Goal: Information Seeking & Learning: Check status

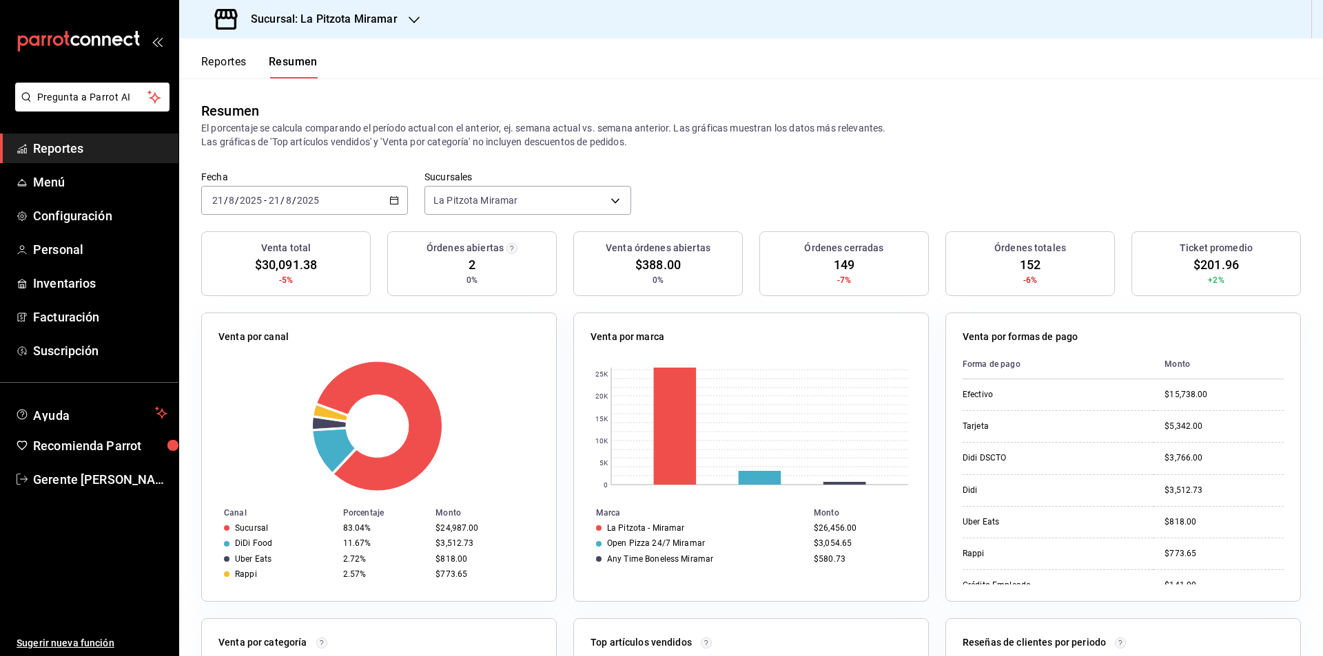
click at [396, 198] on div "[DATE] [DATE] - [DATE] [DATE]" at bounding box center [304, 200] width 207 height 29
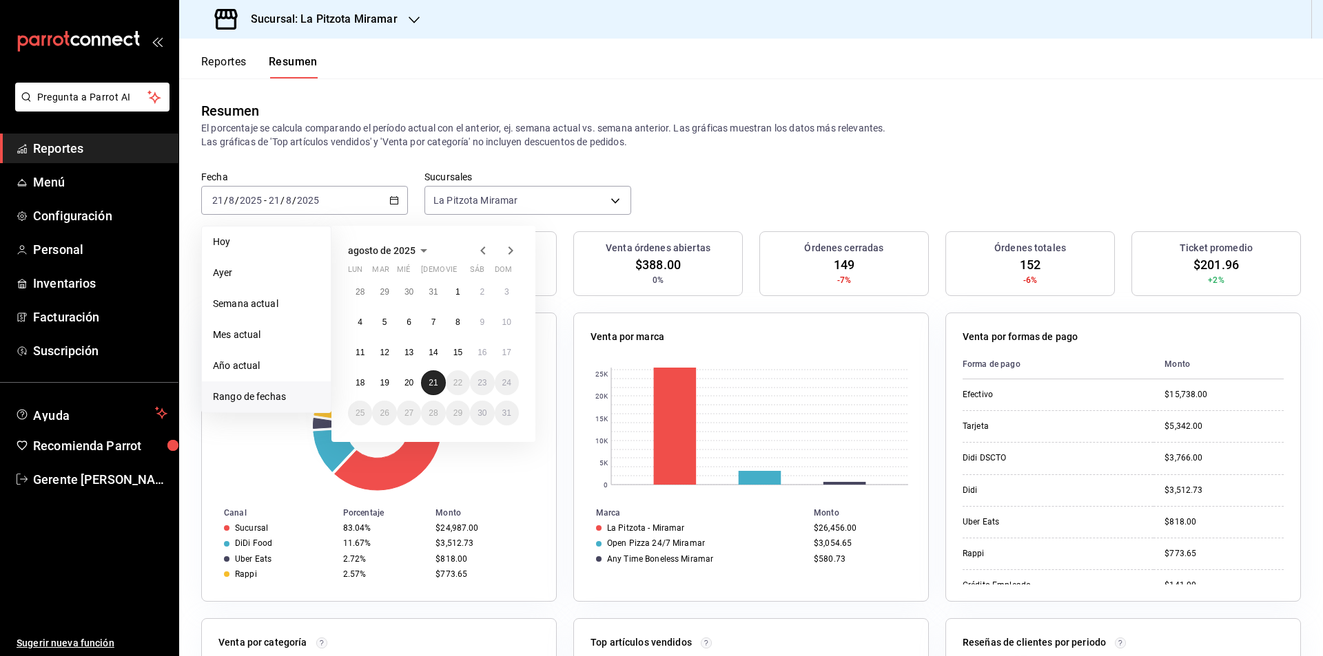
click at [437, 380] on abbr "21" at bounding box center [432, 383] width 9 height 10
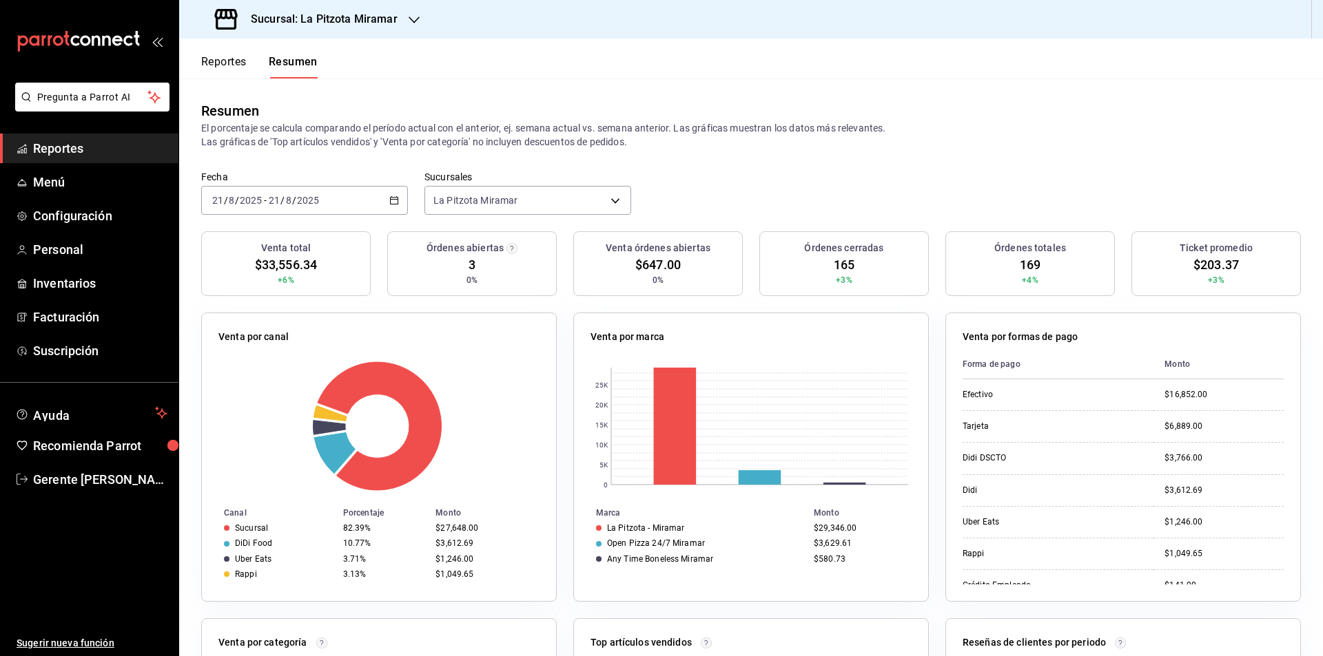
click at [390, 209] on div "[DATE] [DATE] - [DATE] [DATE]" at bounding box center [304, 200] width 207 height 29
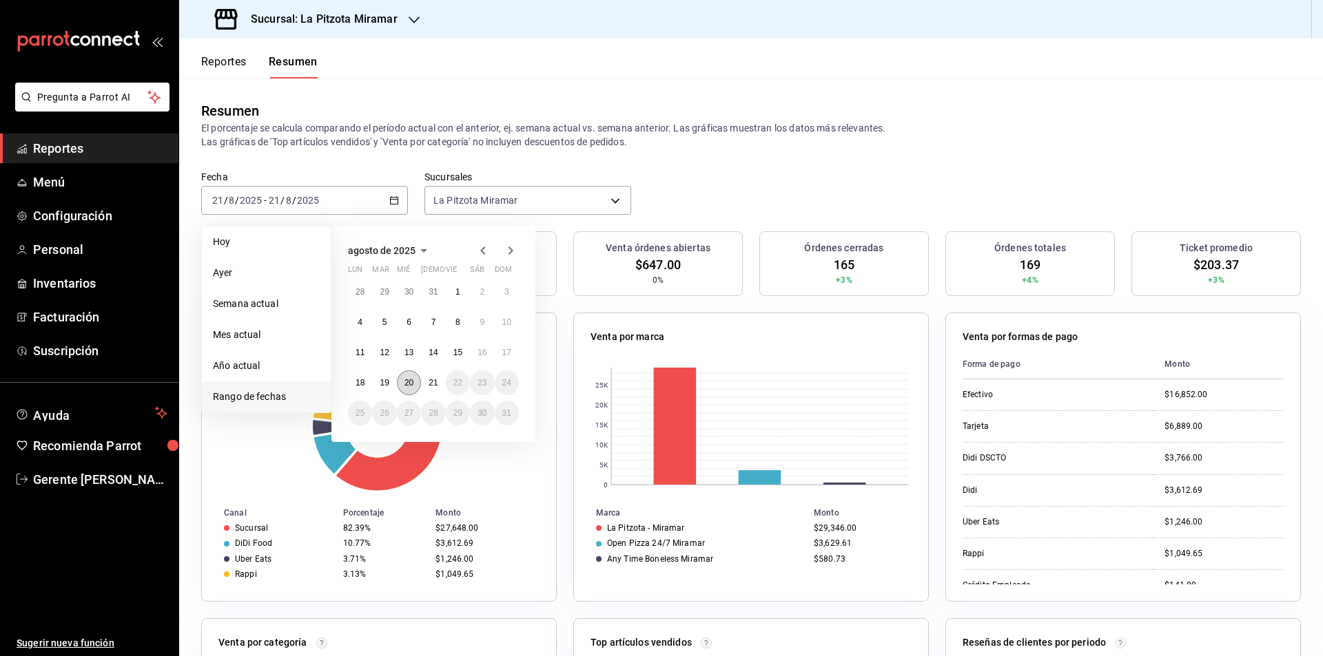
click at [417, 380] on button "20" at bounding box center [409, 383] width 24 height 25
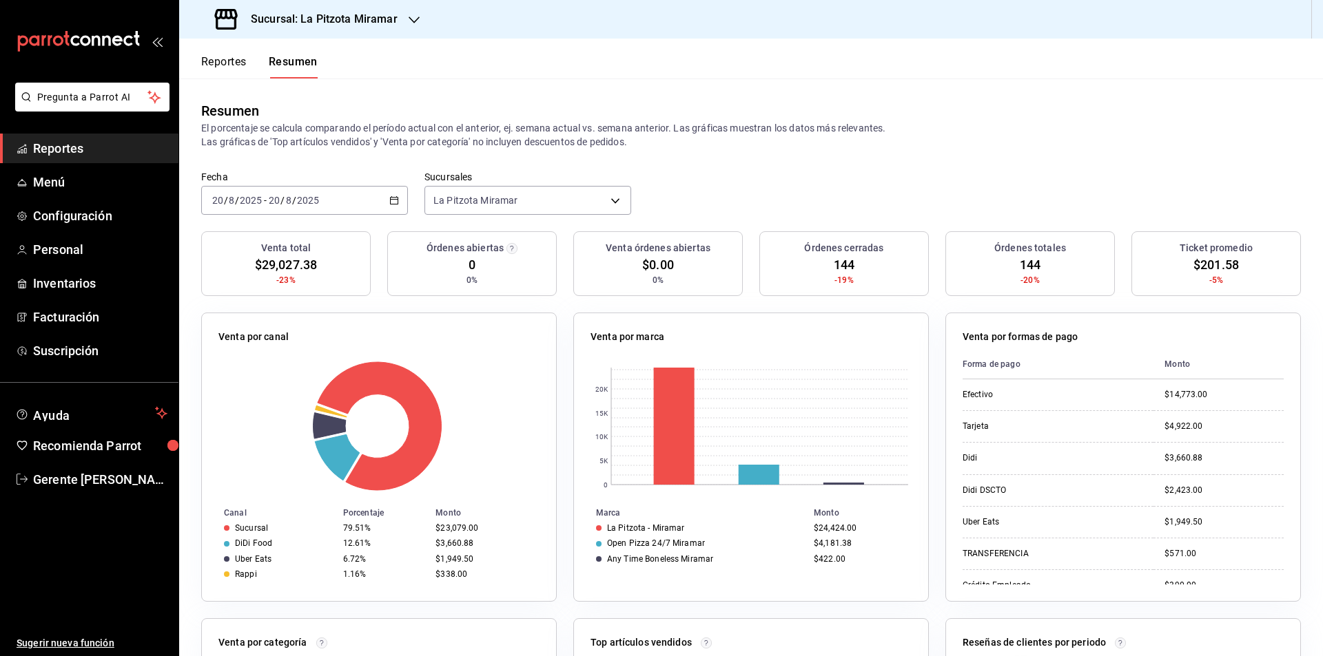
click at [381, 194] on div "[DATE] [DATE] - [DATE] [DATE]" at bounding box center [304, 200] width 207 height 29
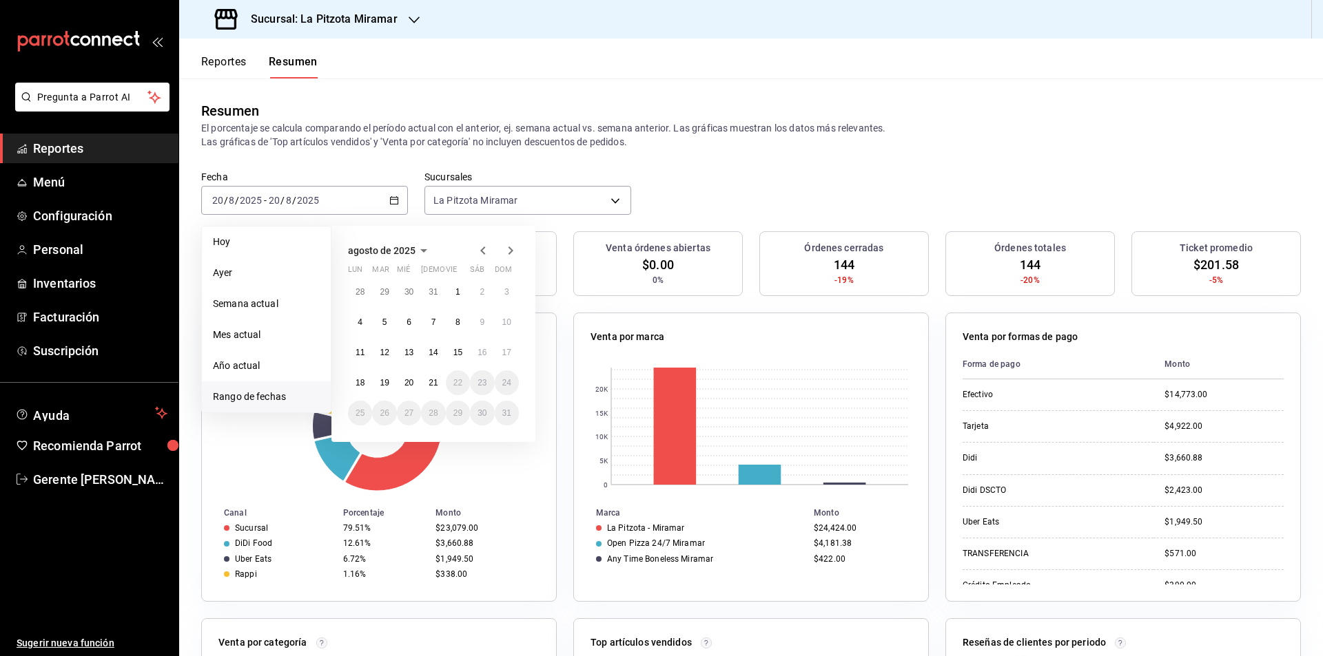
click at [433, 396] on div "28 29 30 31 1 2 3 4 5 6 7 8 9 10 11 12 13 14 15 16 17 18 19 20 21 22 23 24 25 2…" at bounding box center [433, 353] width 171 height 146
drag, startPoint x: 433, startPoint y: 396, endPoint x: 431, endPoint y: 378, distance: 18.0
click at [433, 393] on div "28 29 30 31 1 2 3 4 5 6 7 8 9 10 11 12 13 14 15 16 17 18 19 20 21 22 23 24 25 2…" at bounding box center [433, 353] width 171 height 146
click at [431, 377] on button "21" at bounding box center [433, 383] width 24 height 25
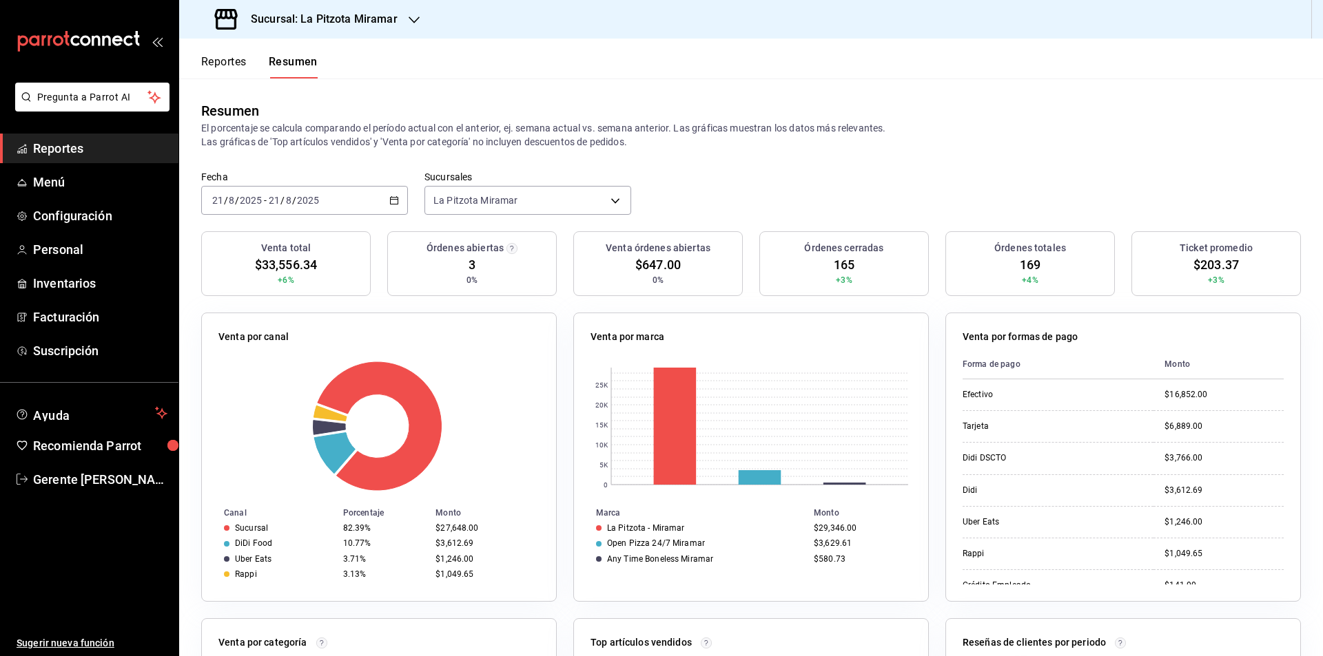
click at [381, 207] on div "[DATE] [DATE] - [DATE] [DATE]" at bounding box center [304, 200] width 207 height 29
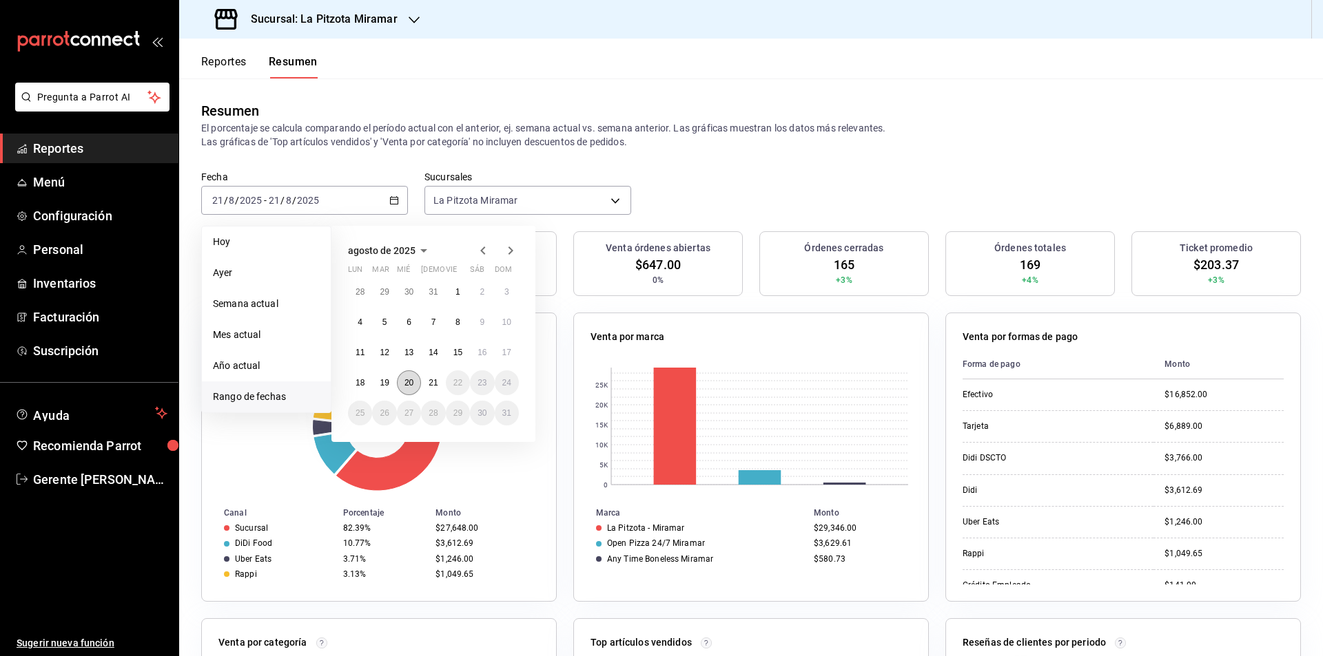
click at [405, 388] on abbr "20" at bounding box center [408, 383] width 9 height 10
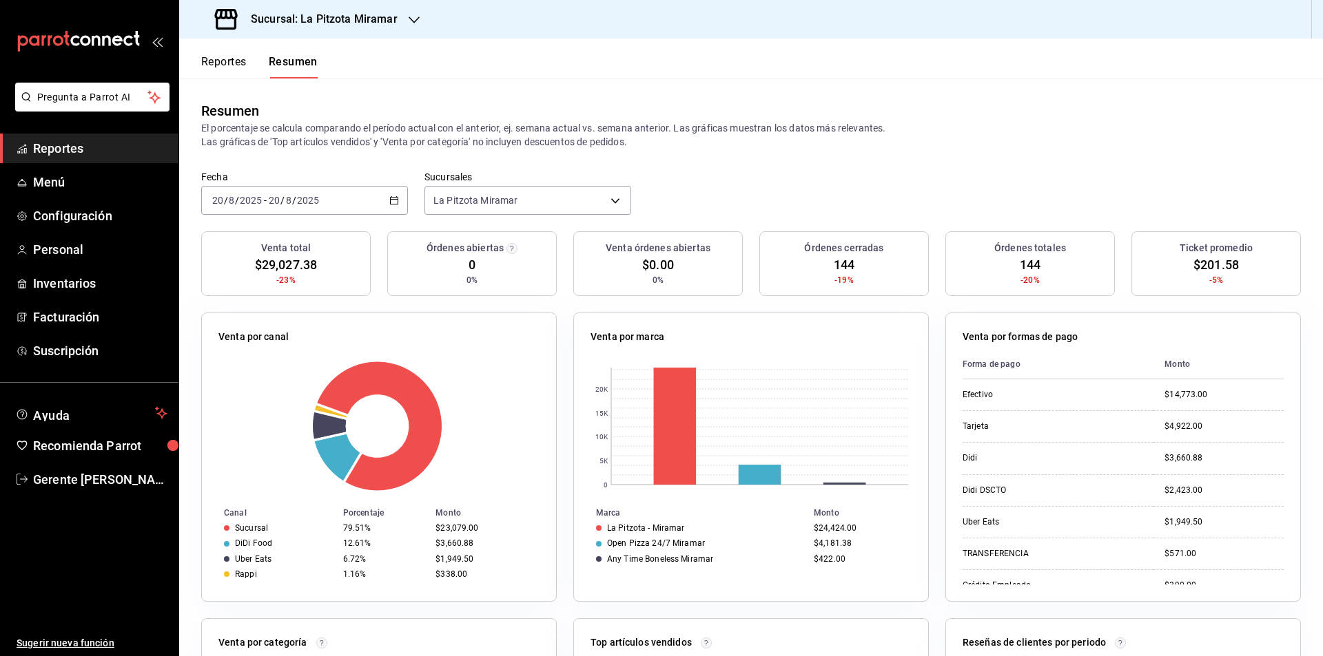
drag, startPoint x: 198, startPoint y: 83, endPoint x: 198, endPoint y: 73, distance: 9.7
click at [197, 76] on div "Reportes Resumen Resumen El porcentaje se calcula comparando el período actual …" at bounding box center [750, 348] width 1143 height 618
click at [198, 74] on div "Reportes Resumen" at bounding box center [248, 59] width 138 height 40
click at [207, 72] on div "Reportes Resumen" at bounding box center [248, 59] width 138 height 40
click at [207, 72] on button "Reportes" at bounding box center [223, 66] width 45 height 23
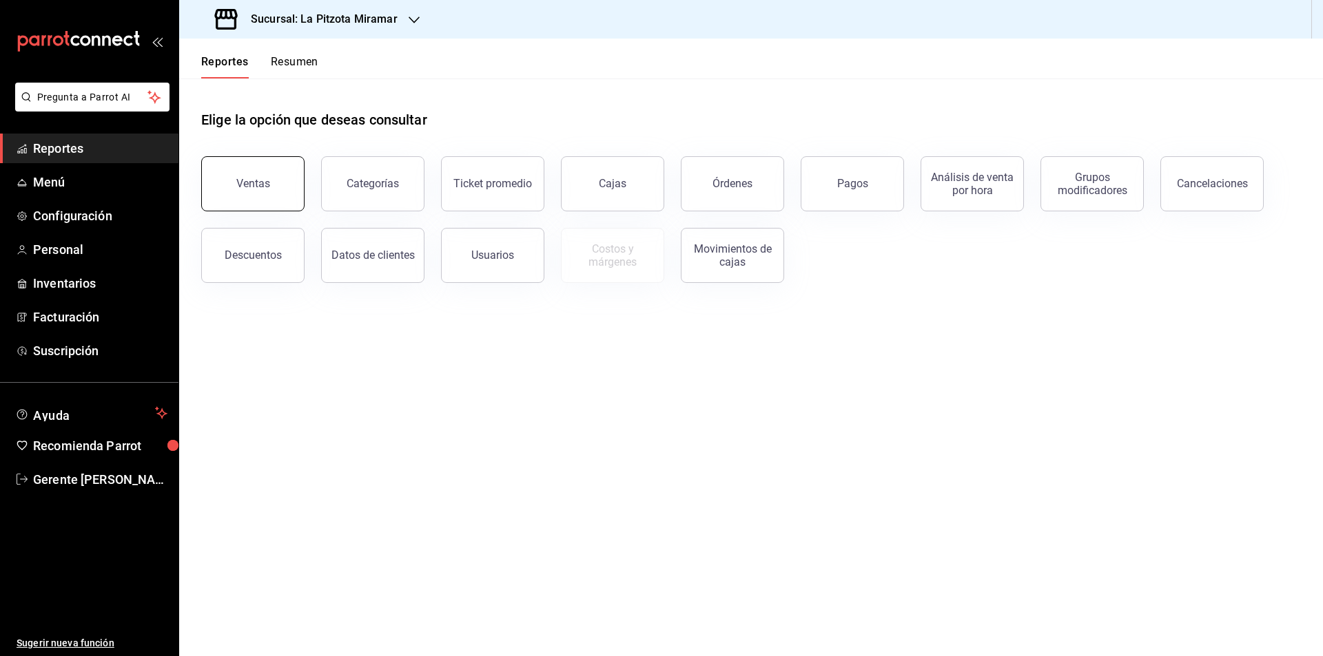
drag, startPoint x: 253, startPoint y: 205, endPoint x: 261, endPoint y: 209, distance: 9.0
click at [255, 205] on button "Ventas" at bounding box center [252, 183] width 103 height 55
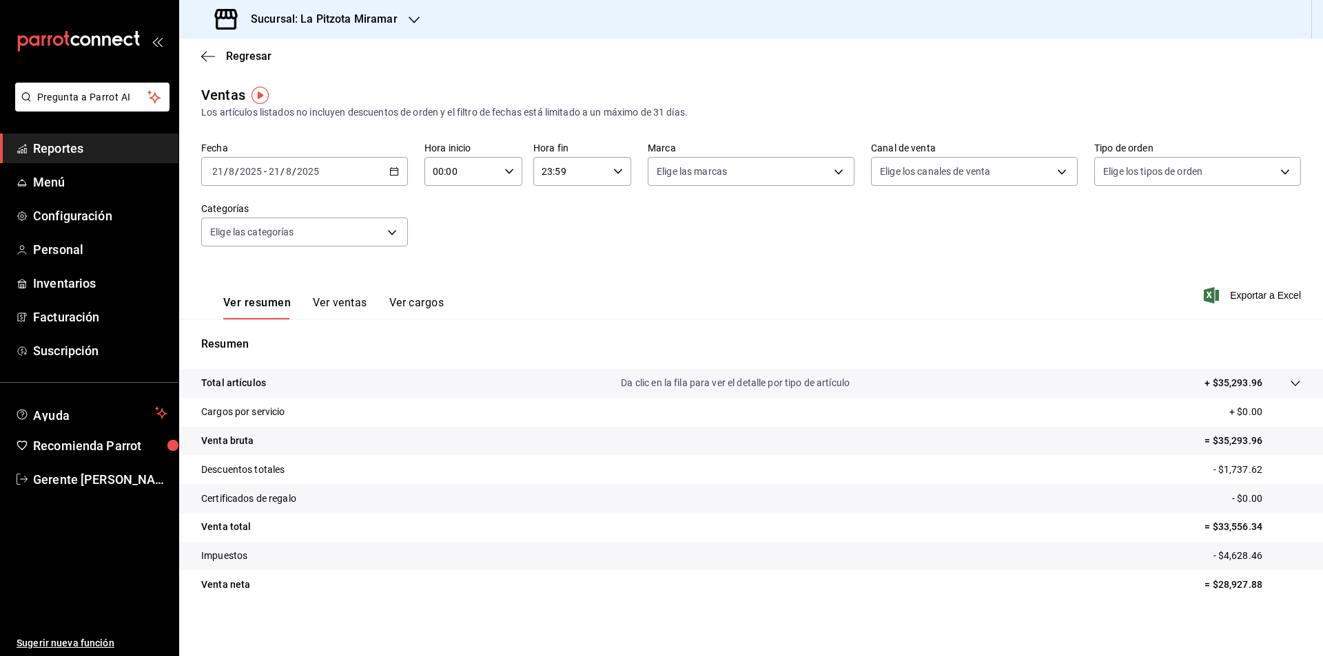
click at [386, 180] on div "[DATE] [DATE] - [DATE] [DATE]" at bounding box center [304, 171] width 207 height 29
click at [248, 327] on li "Rango de fechas" at bounding box center [266, 337] width 129 height 31
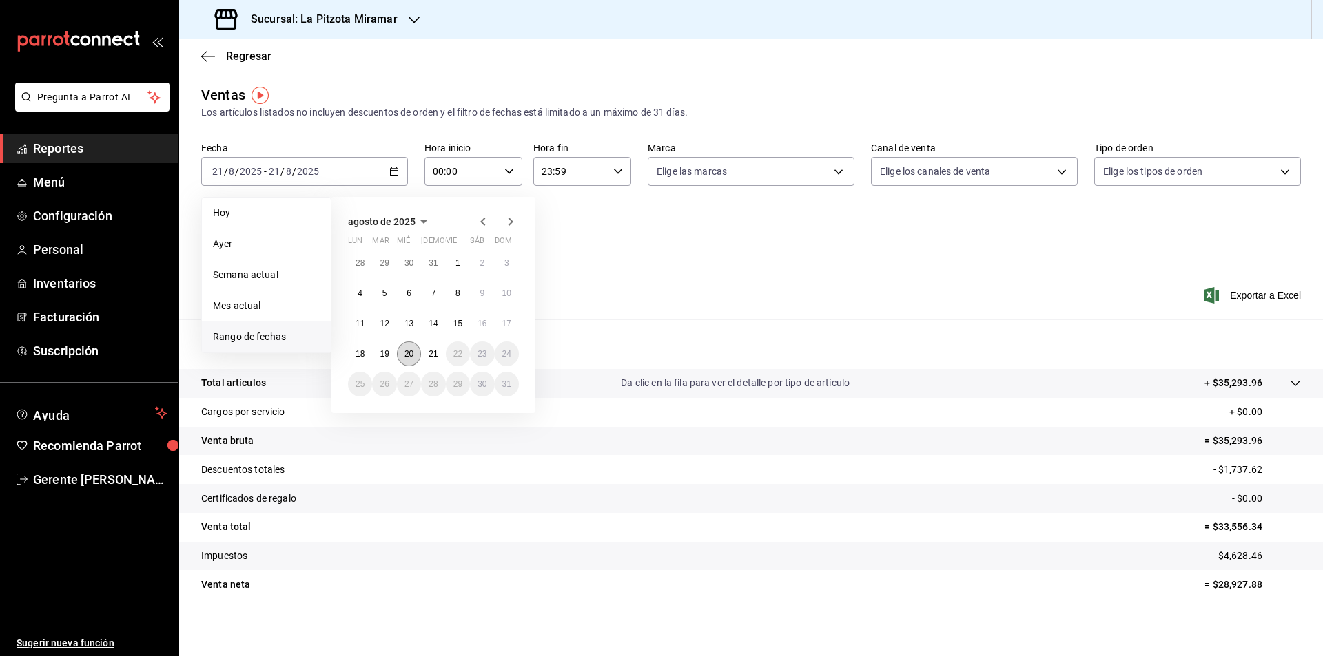
click at [410, 349] on abbr "20" at bounding box center [408, 354] width 9 height 10
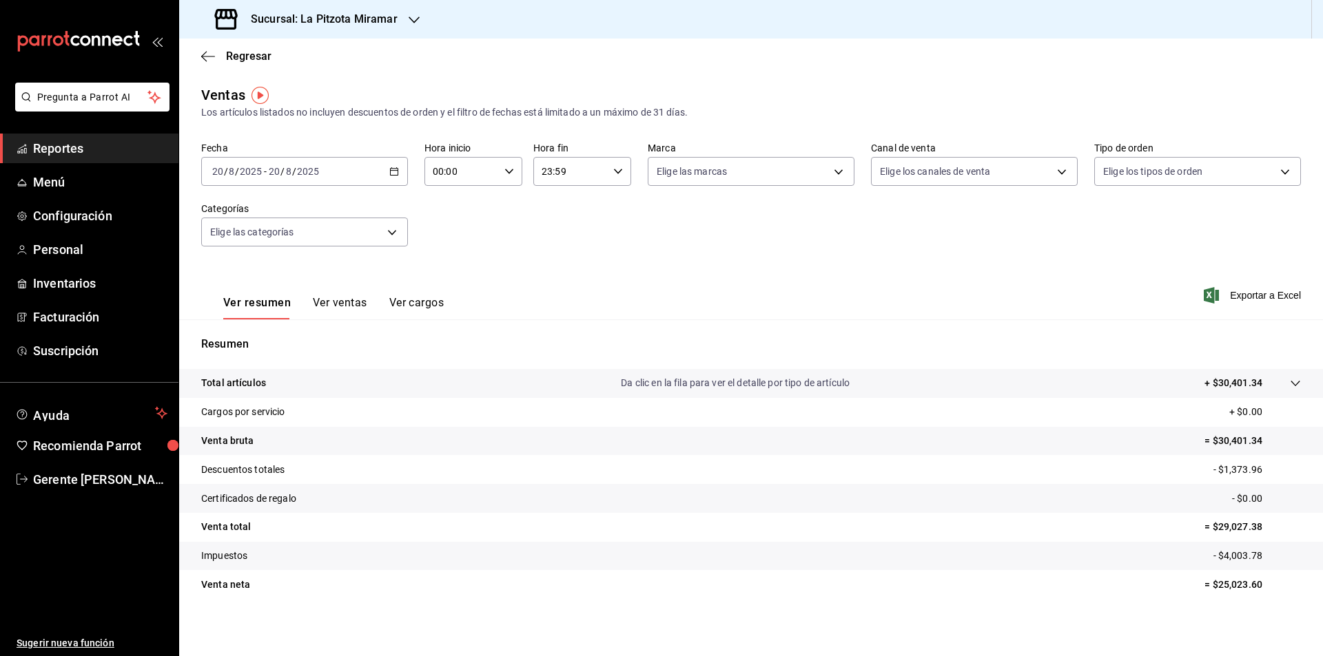
click at [339, 295] on div "Ver resumen Ver ventas Ver cargos" at bounding box center [322, 300] width 242 height 40
click at [344, 301] on button "Ver ventas" at bounding box center [340, 307] width 54 height 23
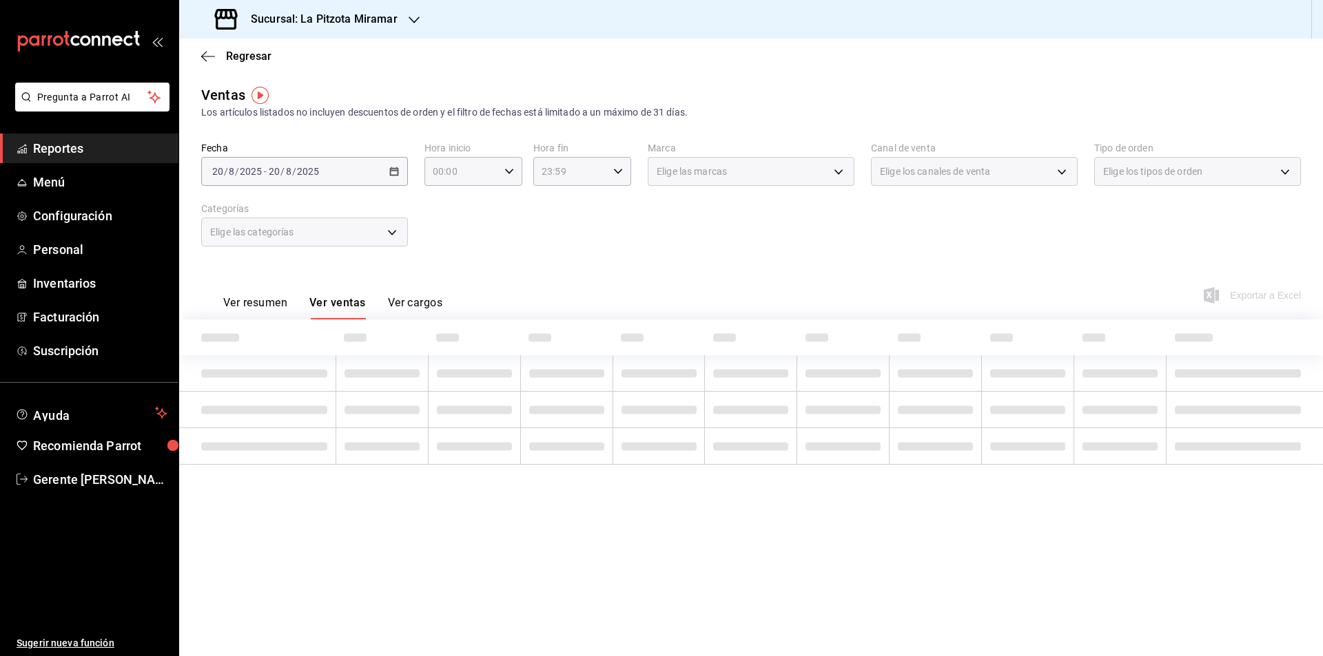
click at [344, 302] on button "Ver ventas" at bounding box center [337, 307] width 56 height 23
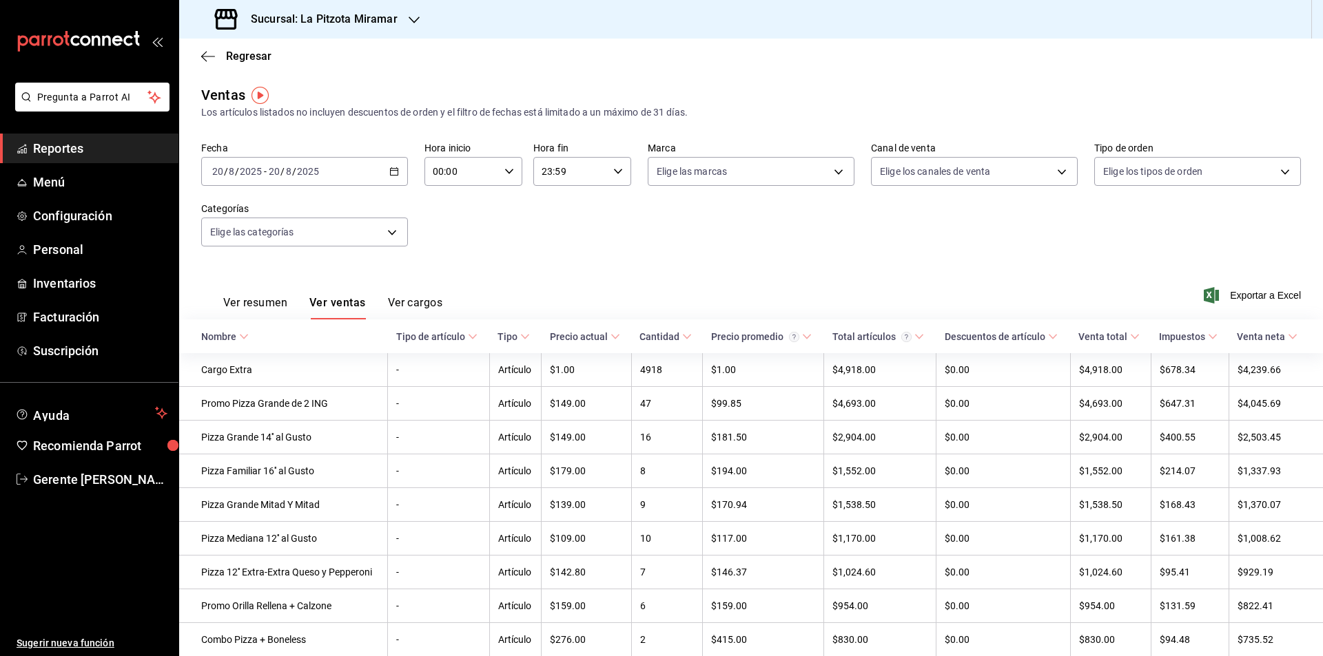
click at [387, 178] on div "[DATE] [DATE] - [DATE] [DATE]" at bounding box center [304, 171] width 207 height 29
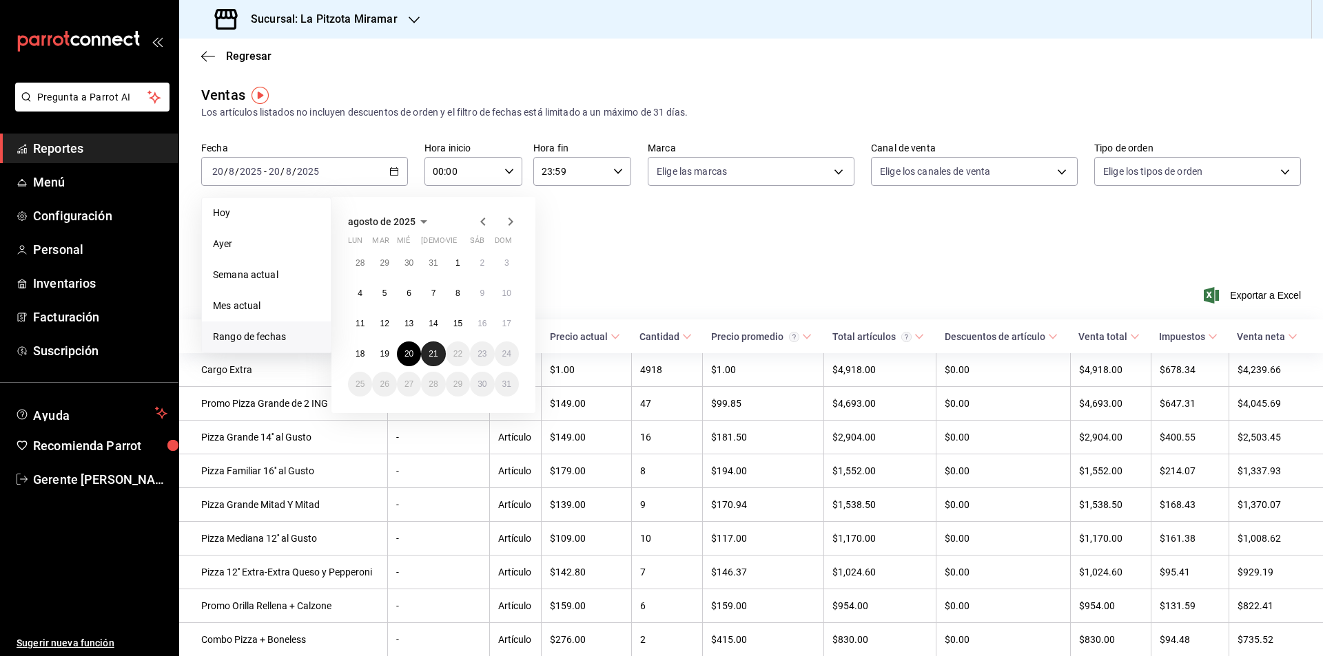
click at [433, 353] on abbr "21" at bounding box center [432, 354] width 9 height 10
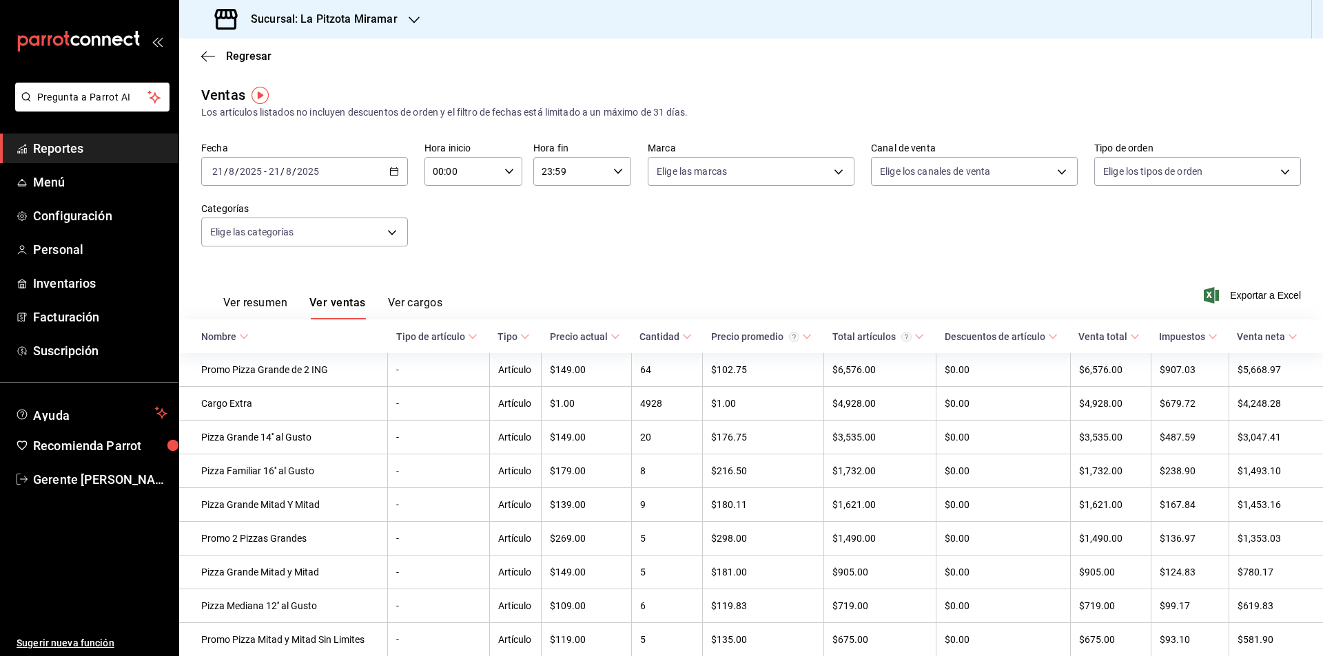
click at [213, 38] on div "Sucursal: La Pitzota Miramar" at bounding box center [307, 19] width 235 height 39
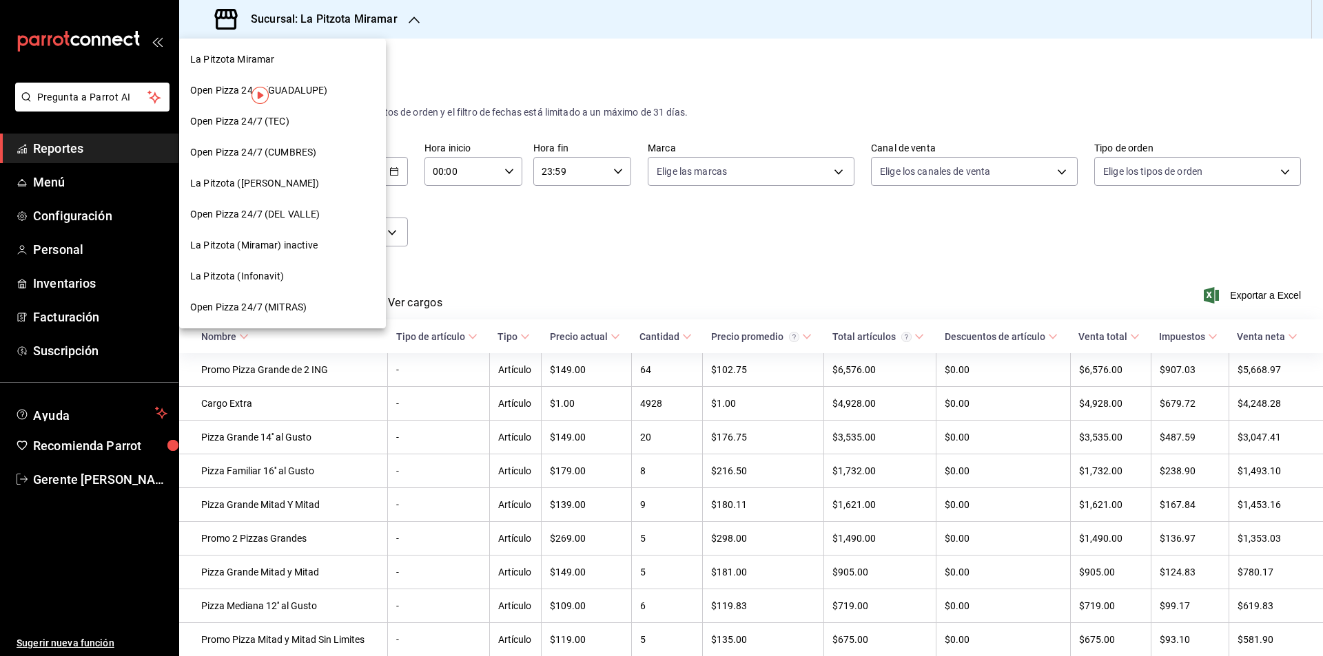
click at [218, 55] on span "La Pitzota Miramar" at bounding box center [232, 59] width 84 height 14
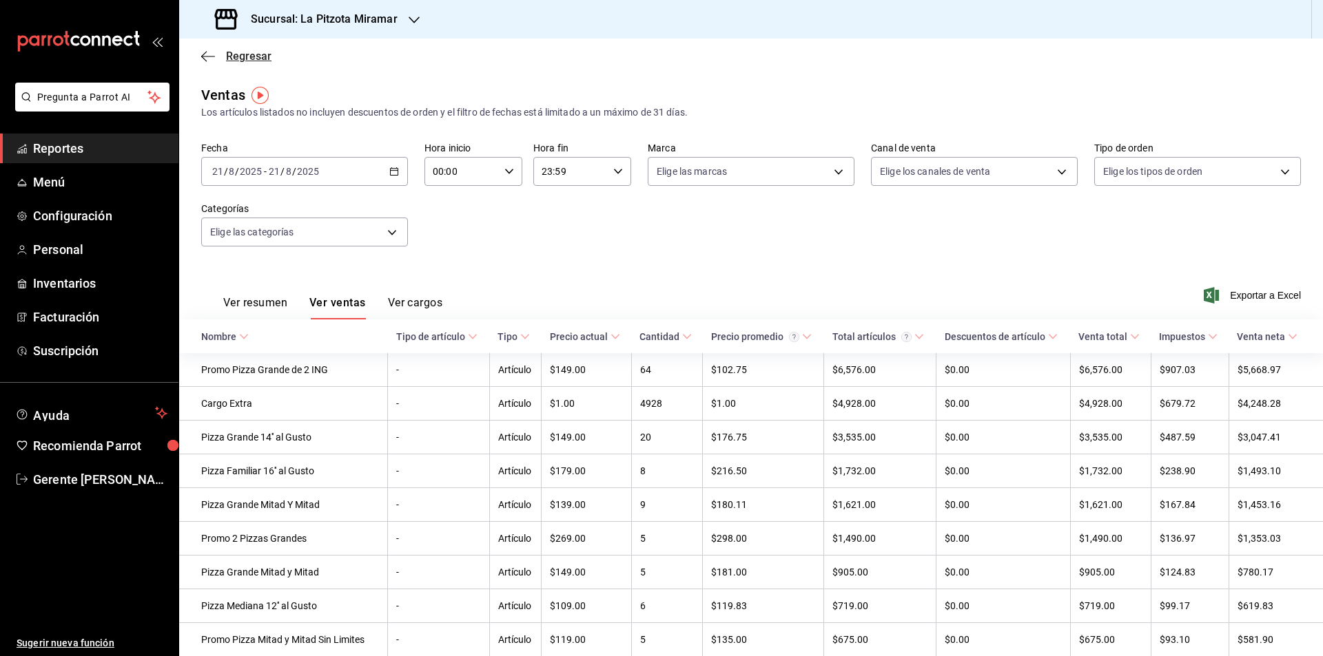
click at [240, 54] on span "Regresar" at bounding box center [248, 56] width 45 height 13
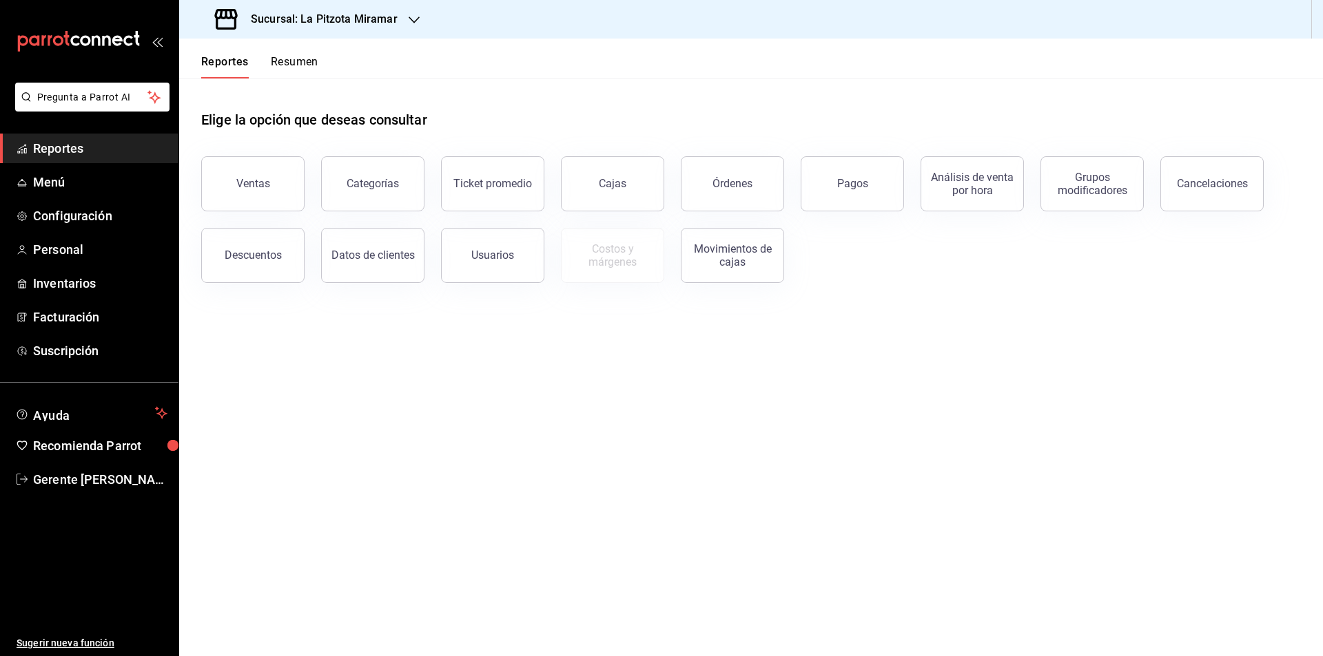
click at [292, 59] on button "Resumen" at bounding box center [295, 66] width 48 height 23
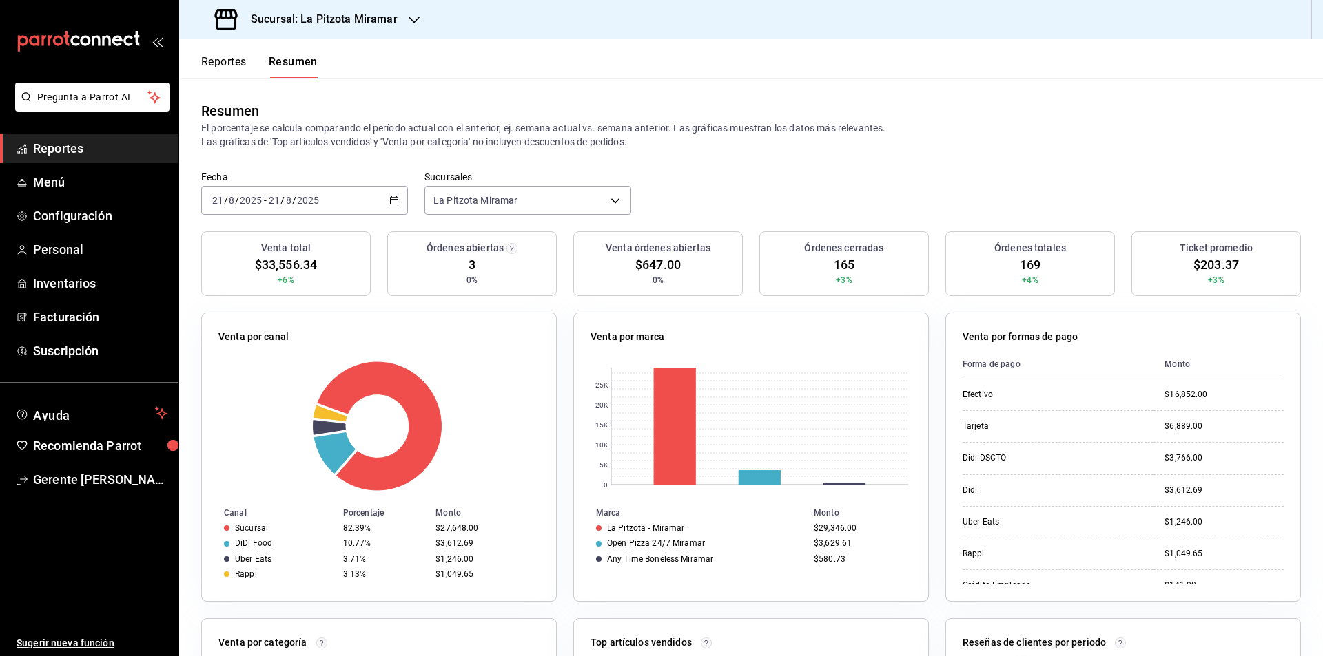
click at [395, 191] on div "[DATE] [DATE] - [DATE] [DATE]" at bounding box center [304, 200] width 207 height 29
click at [267, 391] on span "Rango de fechas" at bounding box center [266, 397] width 107 height 14
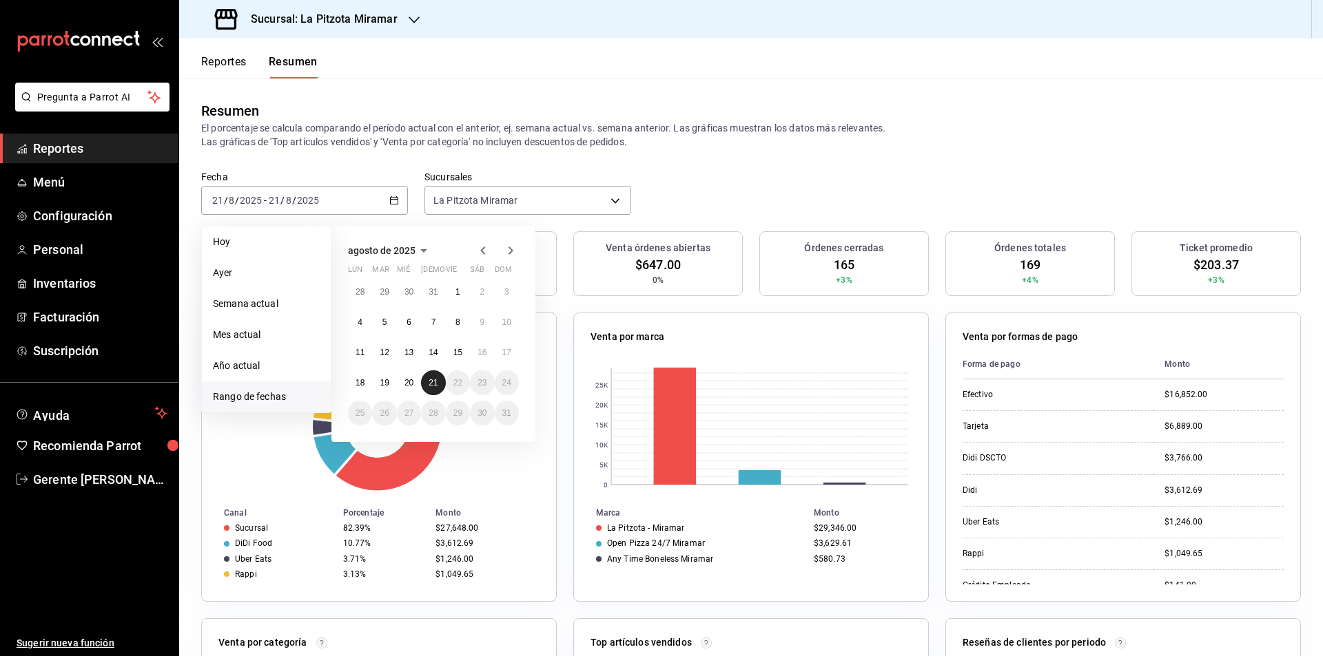
click at [435, 381] on abbr "21" at bounding box center [432, 383] width 9 height 10
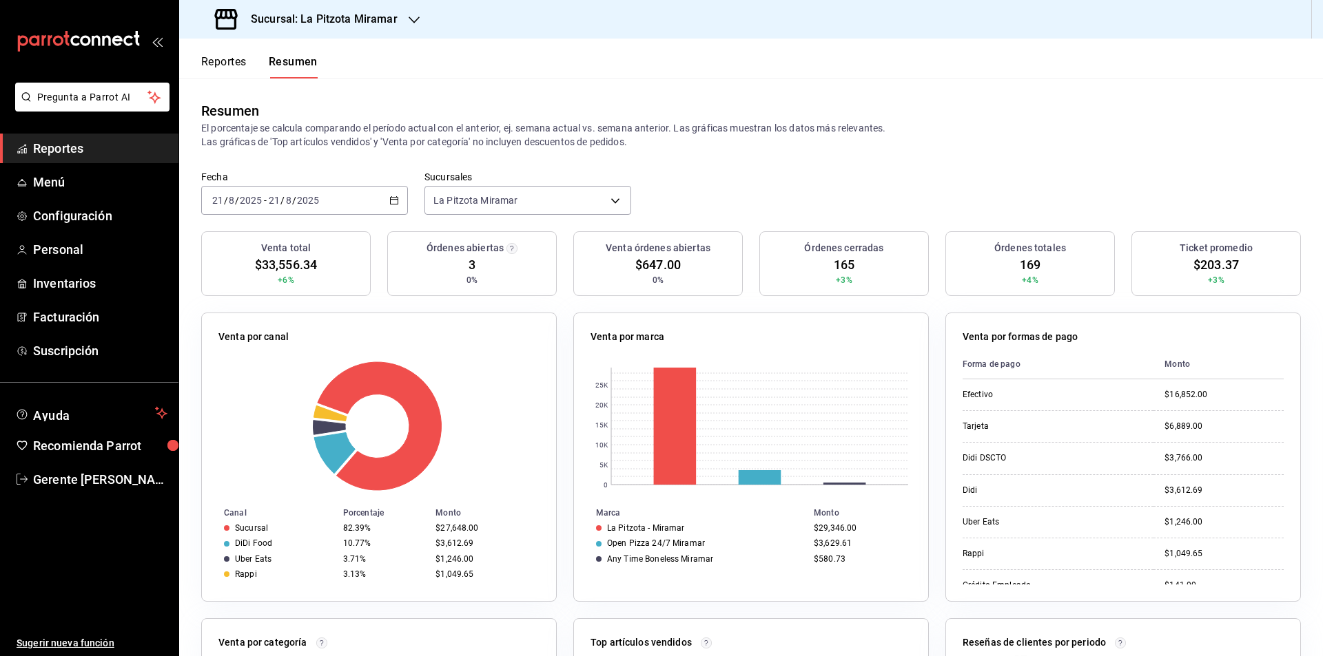
click at [384, 200] on div "[DATE] [DATE] - [DATE] [DATE]" at bounding box center [304, 200] width 207 height 29
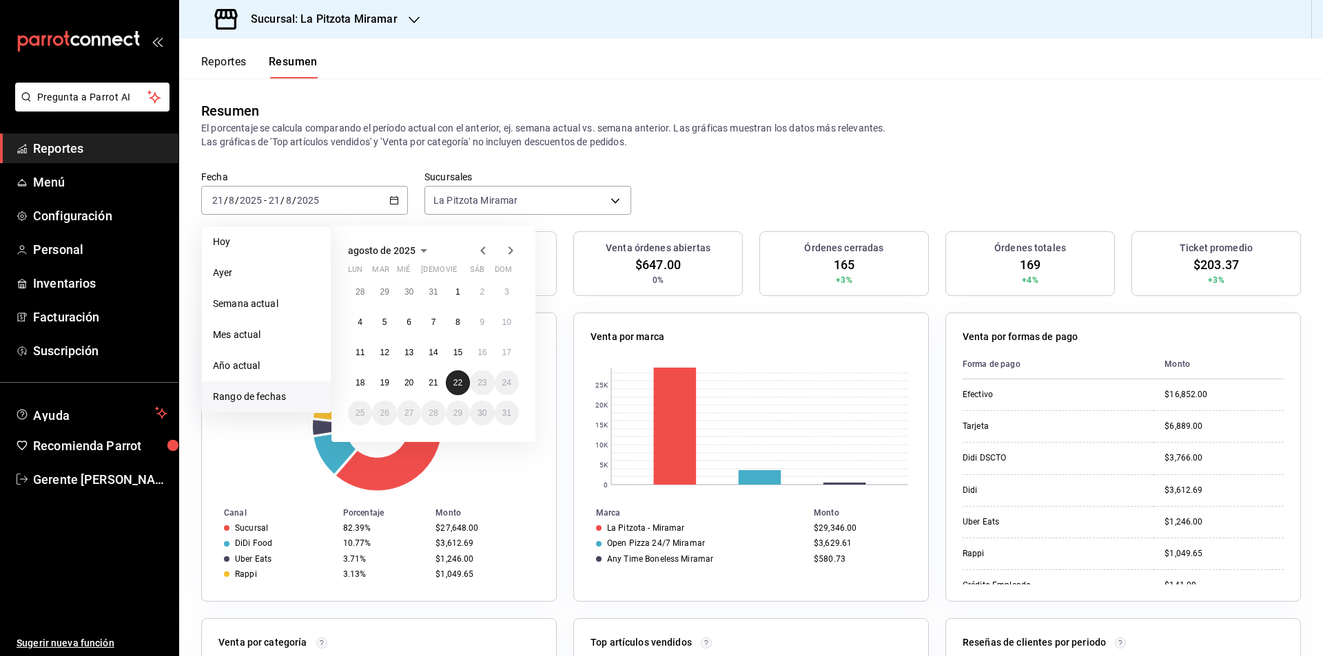
click at [455, 390] on button "22" at bounding box center [458, 383] width 24 height 25
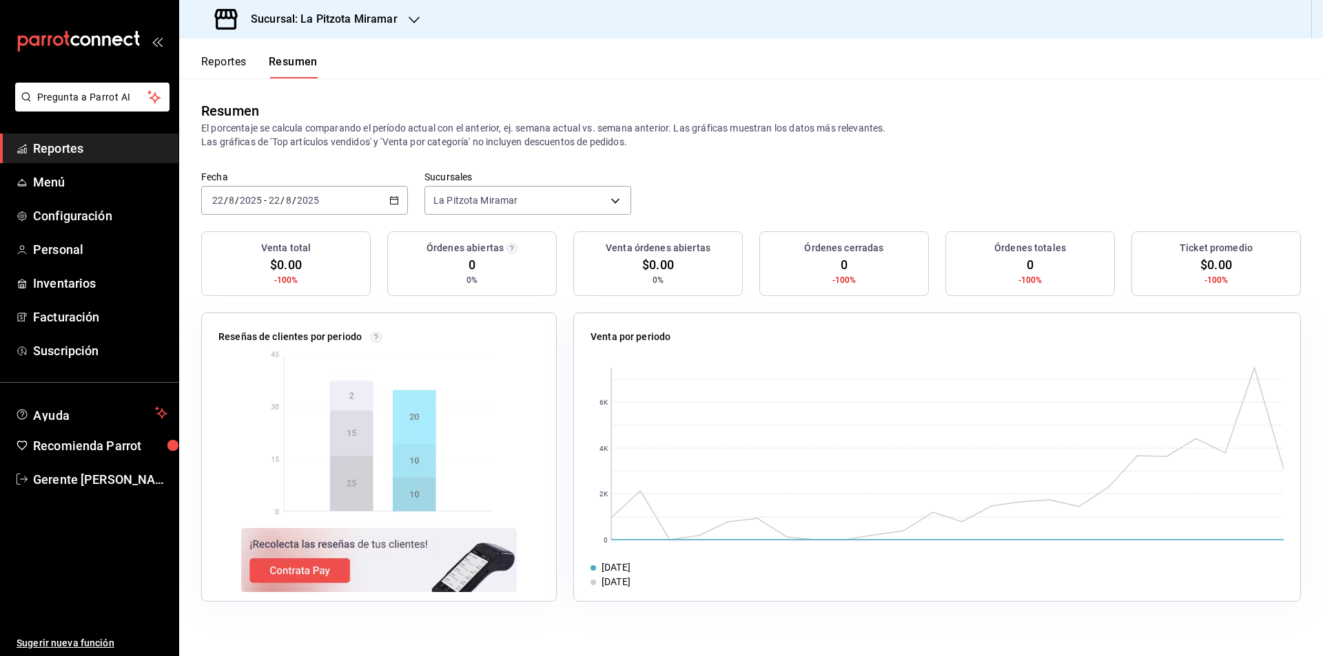
click at [384, 216] on div "Fecha [DATE] [DATE] - [DATE] [DATE] Sucursales [GEOGRAPHIC_DATA] Miramar [objec…" at bounding box center [750, 201] width 1143 height 61
click at [393, 195] on div "[DATE] [DATE] - [DATE] [DATE]" at bounding box center [304, 200] width 207 height 29
drag, startPoint x: 1208, startPoint y: 486, endPoint x: 864, endPoint y: 492, distance: 343.1
click at [854, 494] on rect at bounding box center [947, 454] width 672 height 172
click at [973, 431] on rect at bounding box center [947, 454] width 672 height 172
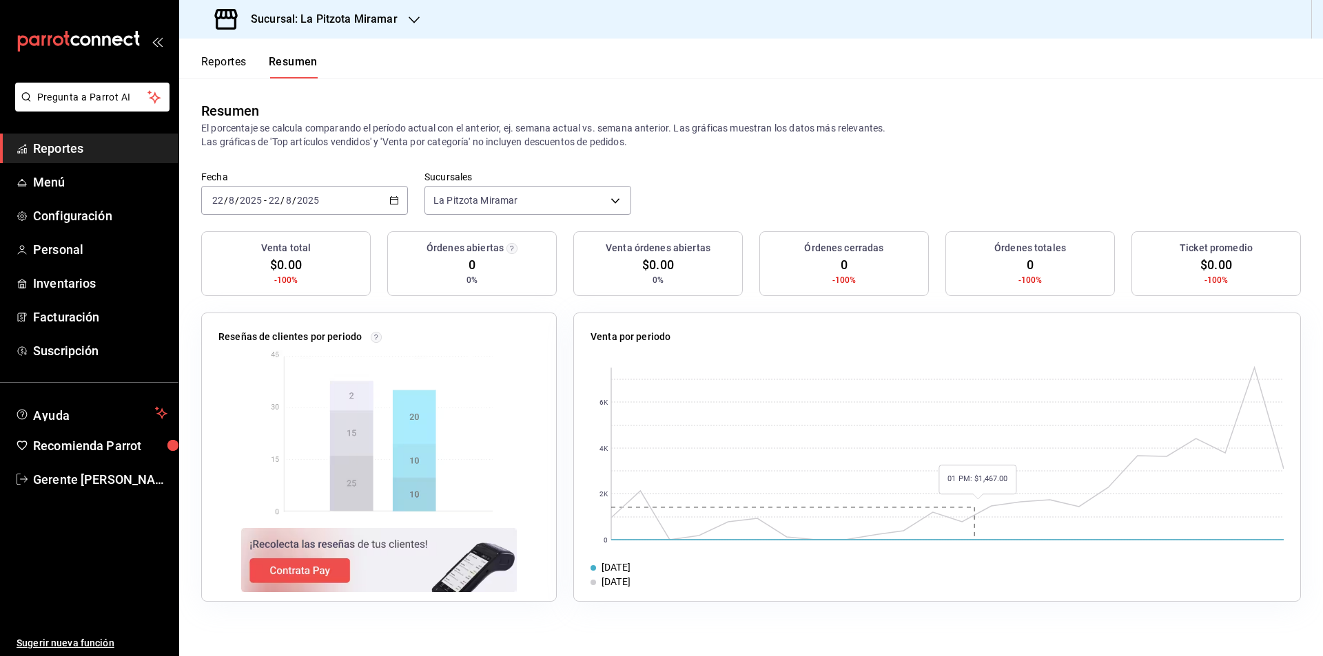
drag, startPoint x: 966, startPoint y: 444, endPoint x: 1024, endPoint y: 444, distance: 58.5
click at [965, 443] on rect at bounding box center [947, 454] width 672 height 172
drag, startPoint x: 1088, startPoint y: 459, endPoint x: 1124, endPoint y: 477, distance: 40.0
click at [1108, 473] on rect at bounding box center [947, 454] width 672 height 172
click at [1124, 478] on rect at bounding box center [947, 454] width 672 height 172
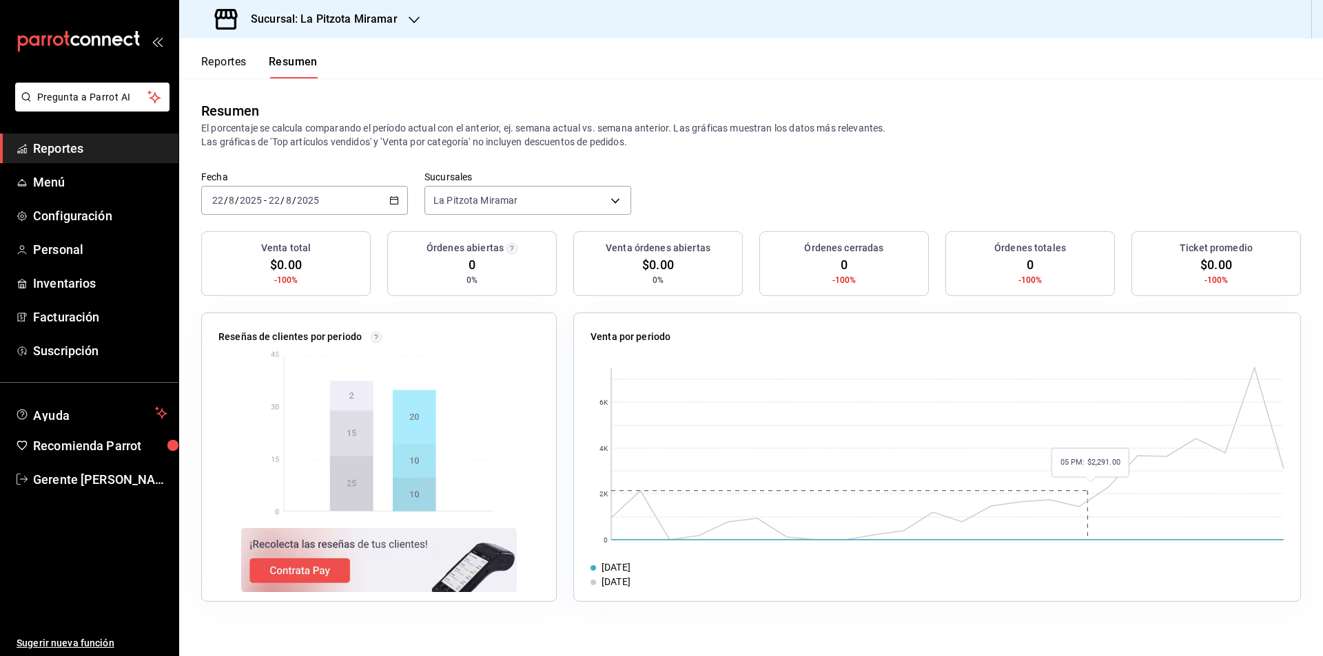
drag, startPoint x: 1141, startPoint y: 478, endPoint x: 1164, endPoint y: 466, distance: 25.6
click at [1144, 478] on rect at bounding box center [947, 454] width 672 height 172
drag, startPoint x: 1189, startPoint y: 454, endPoint x: 1194, endPoint y: 440, distance: 14.6
click at [1191, 448] on rect at bounding box center [947, 454] width 672 height 172
click at [404, 194] on div "Fecha [DATE] [DATE] - [DATE] [DATE] Sucursales [GEOGRAPHIC_DATA] Miramar [objec…" at bounding box center [750, 201] width 1143 height 61
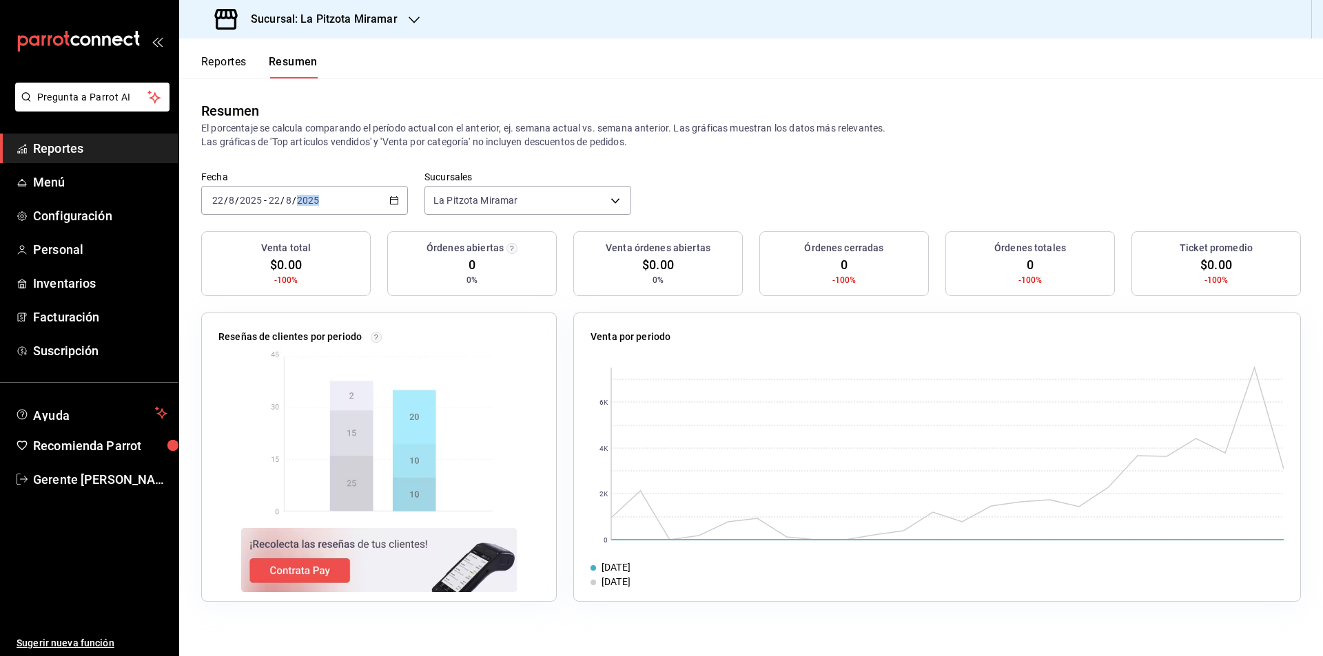
click at [397, 191] on div "[DATE] [DATE] - [DATE] [DATE]" at bounding box center [304, 200] width 207 height 29
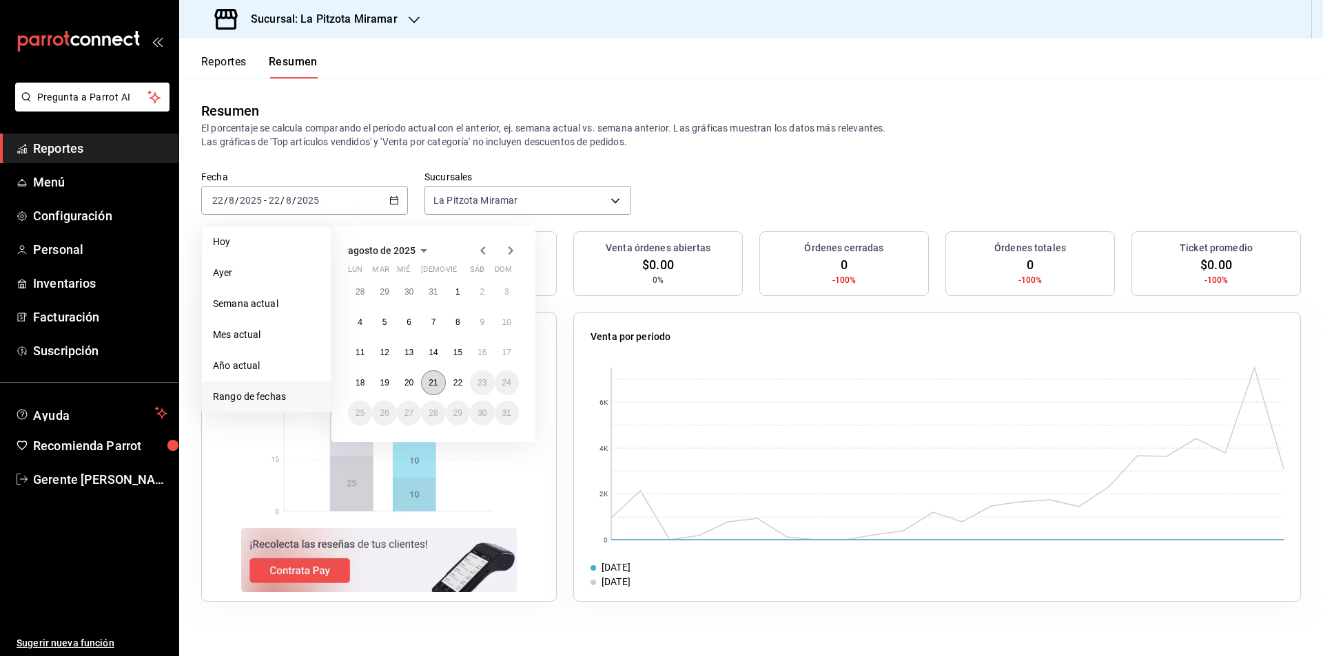
click at [428, 377] on button "21" at bounding box center [433, 383] width 24 height 25
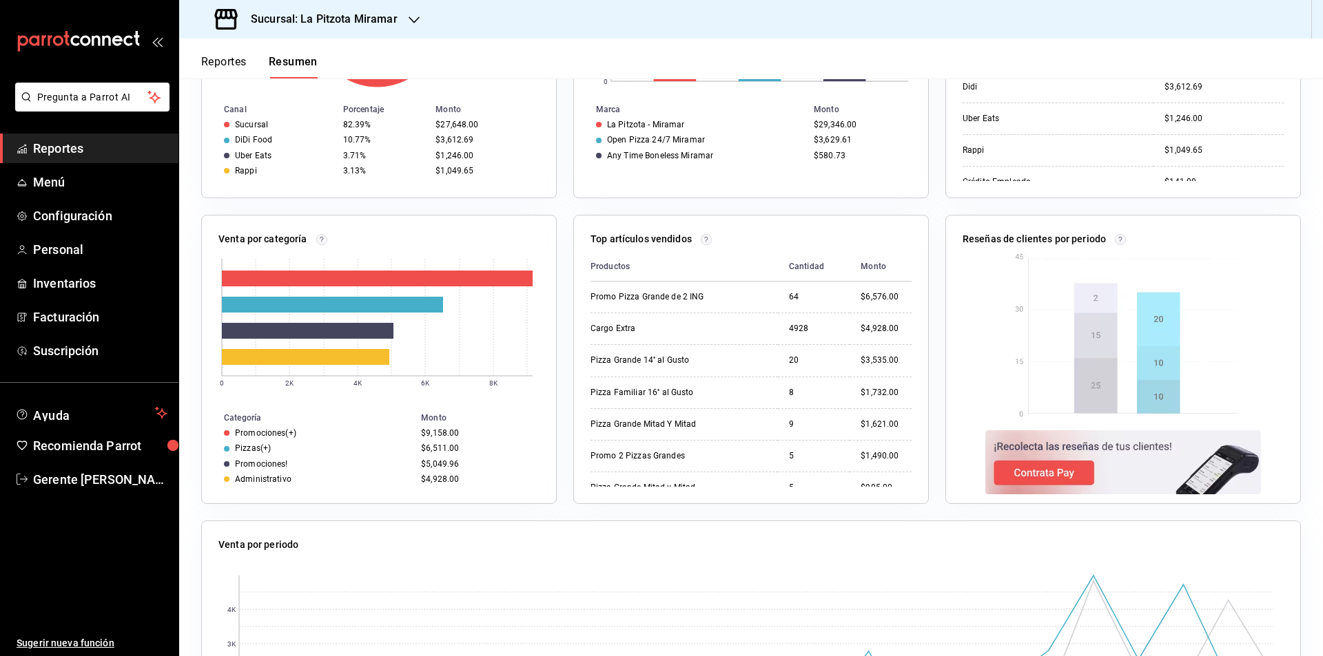
scroll to position [413, 0]
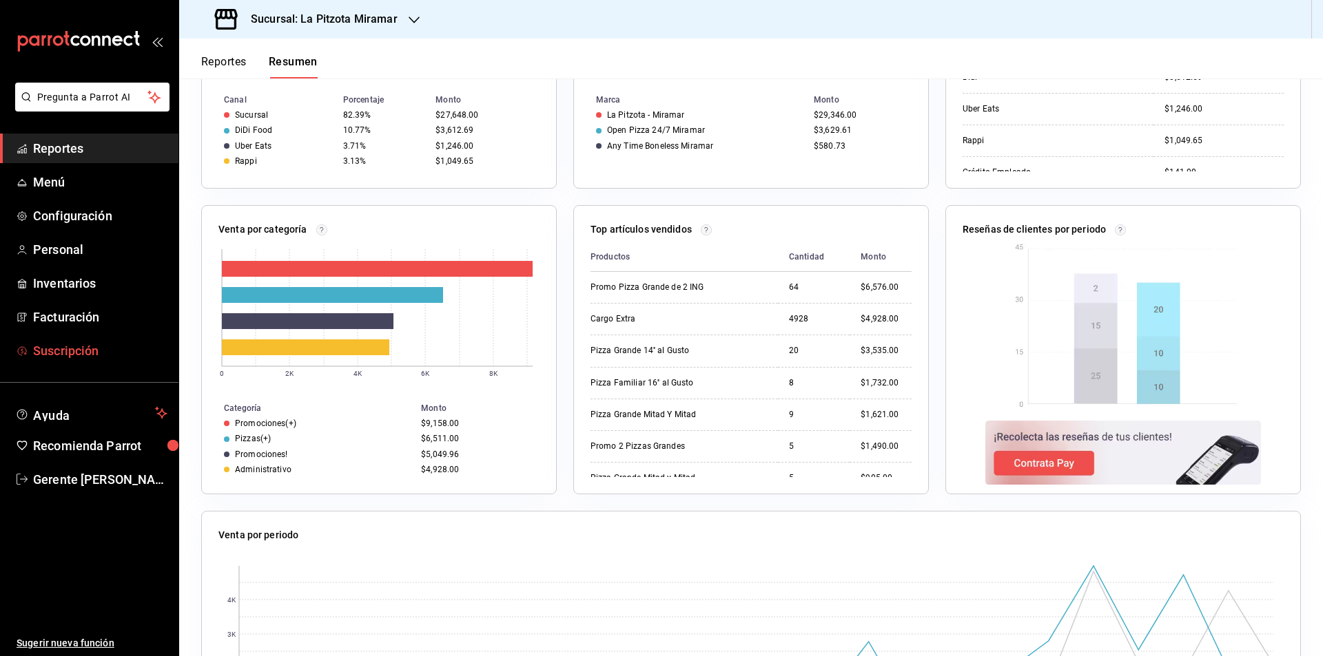
click at [125, 353] on span "Suscripción" at bounding box center [100, 351] width 134 height 19
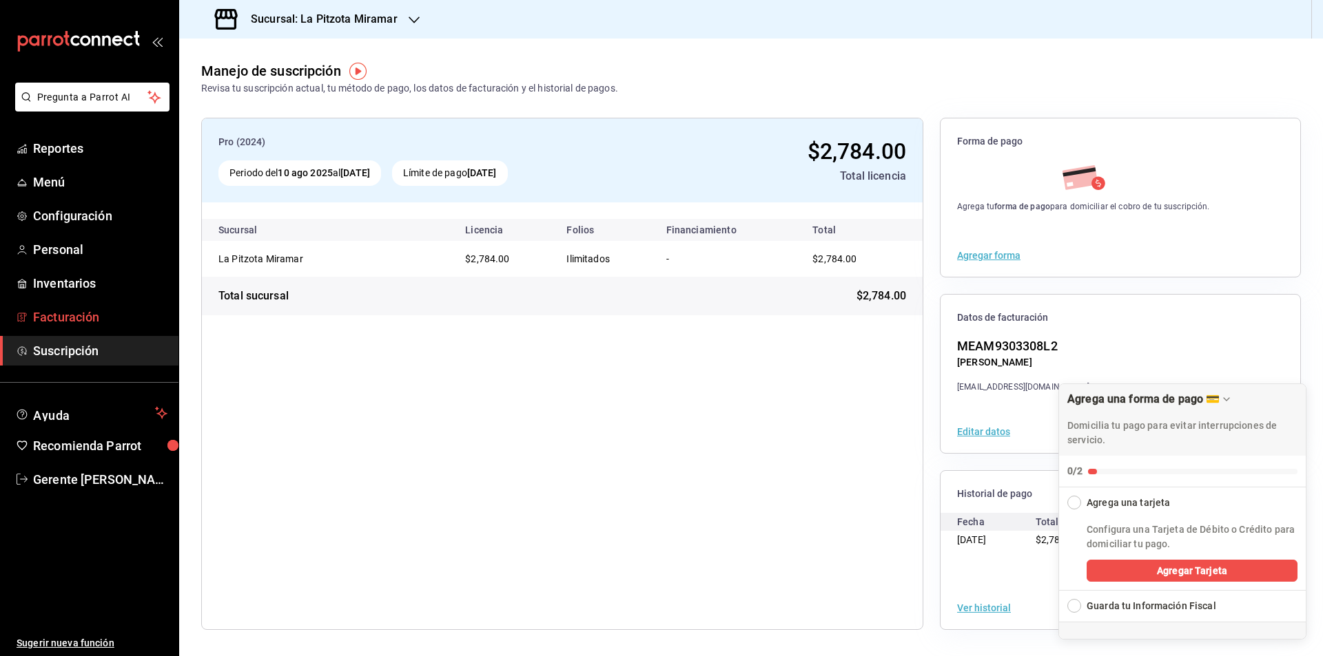
click at [110, 311] on span "Facturación" at bounding box center [100, 317] width 134 height 19
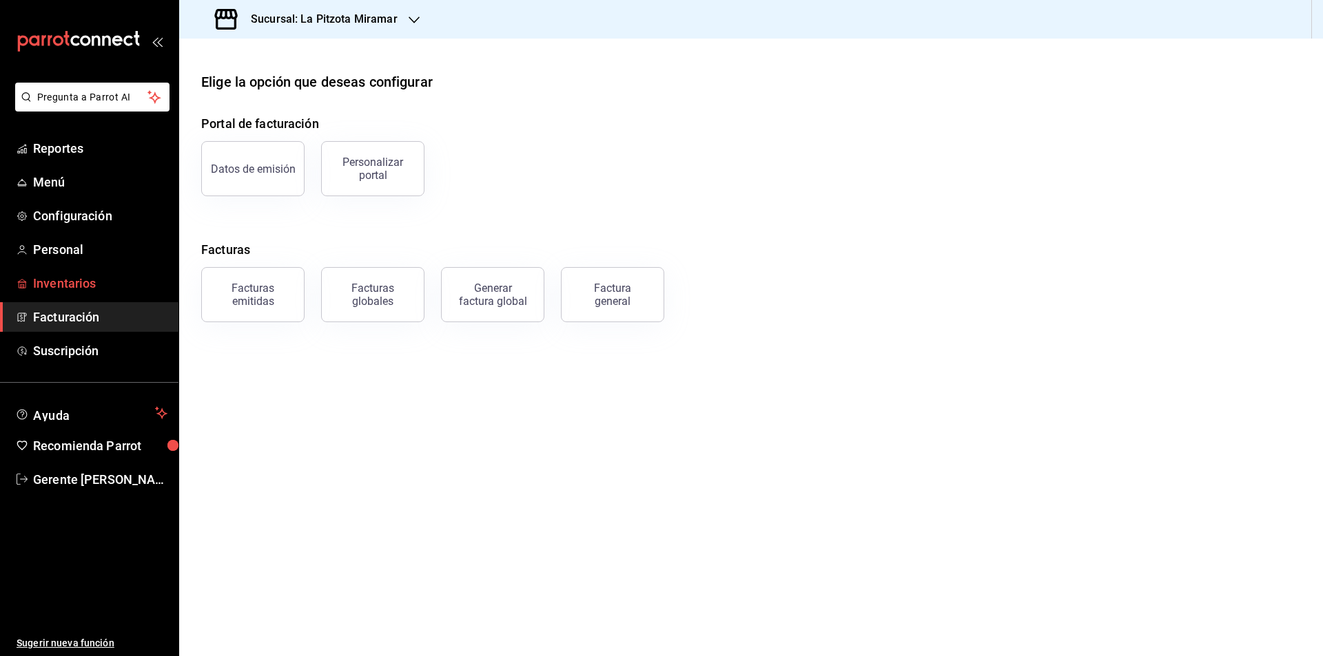
click at [103, 293] on link "Inventarios" at bounding box center [89, 284] width 178 height 30
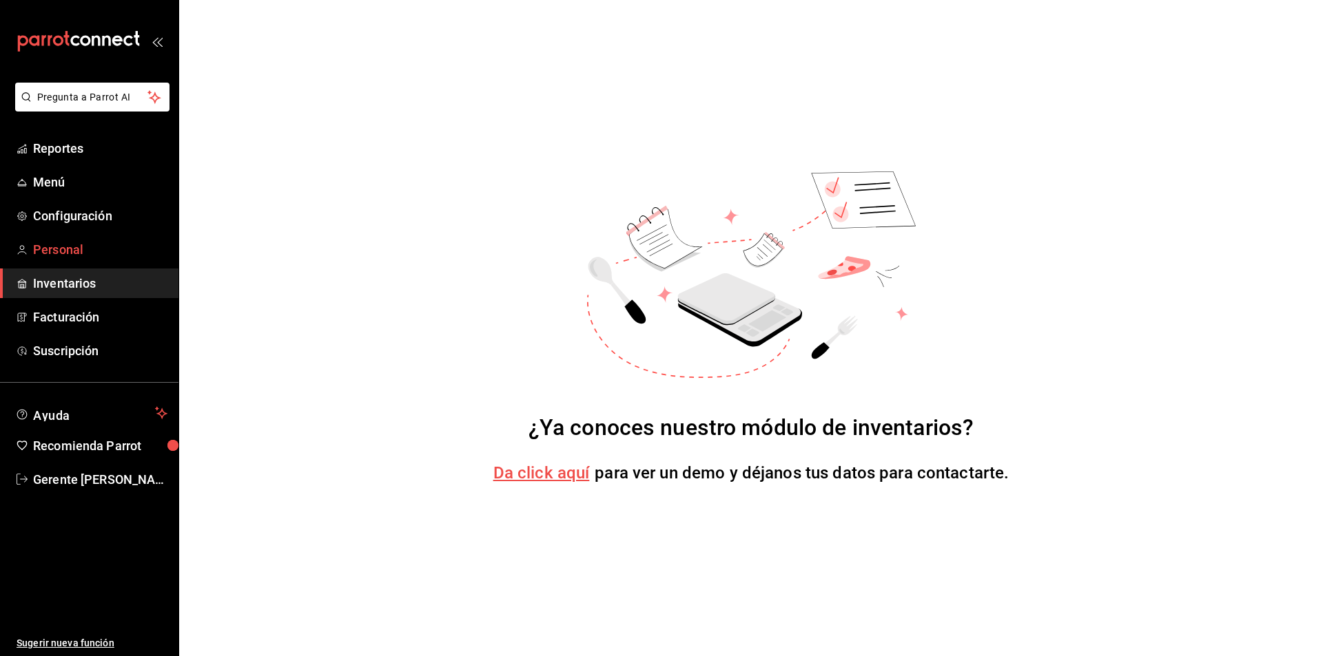
click at [93, 247] on span "Personal" at bounding box center [100, 249] width 134 height 19
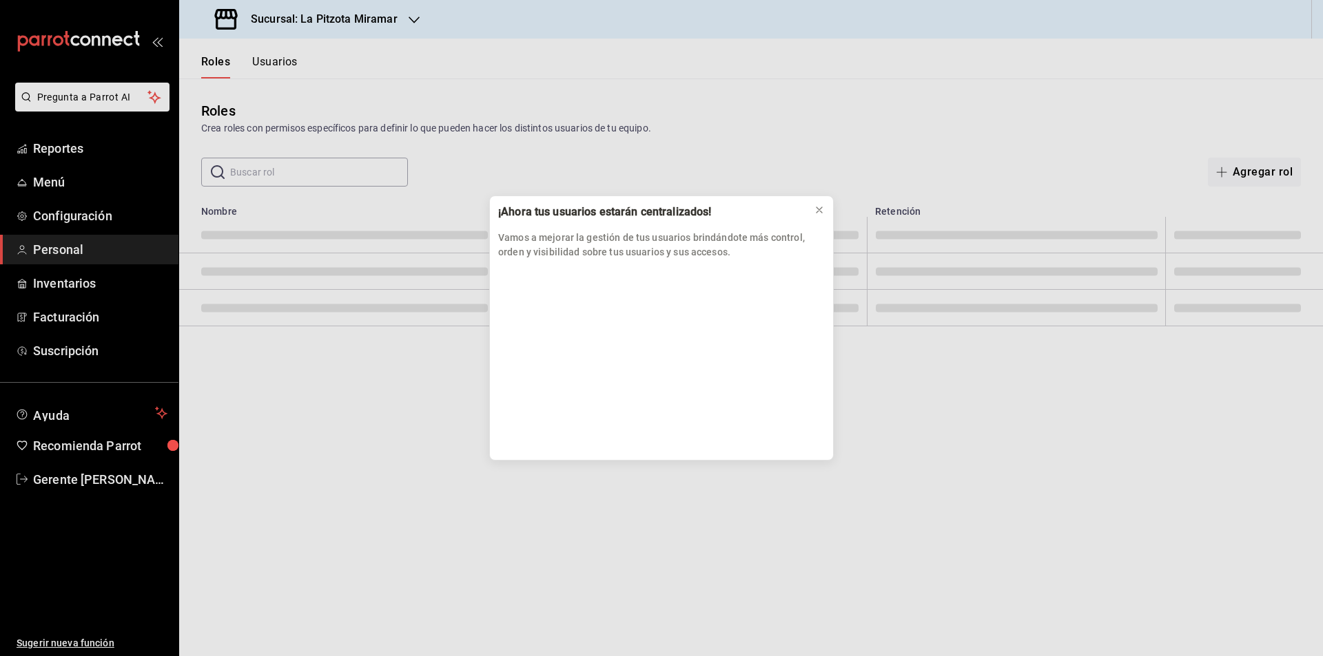
click at [98, 229] on div "¡Ahora tus usuarios estarán centralizados! Vamos a mejorar la gestión de tus us…" at bounding box center [661, 328] width 1323 height 656
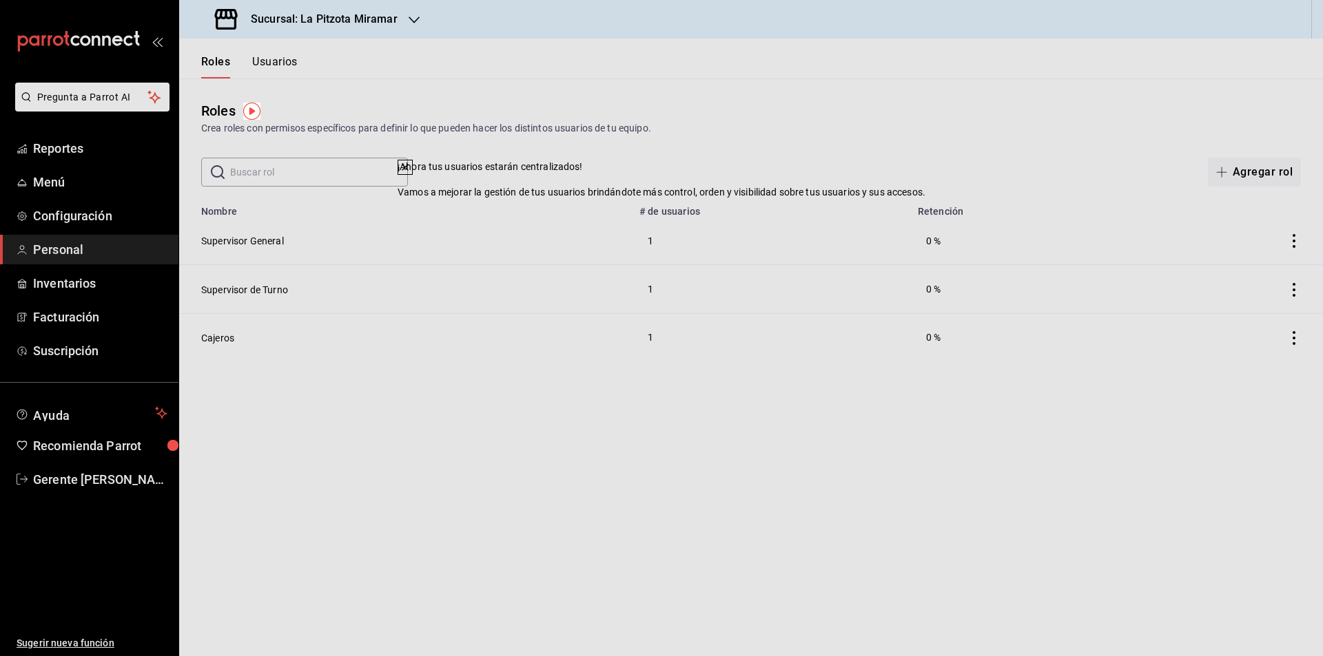
click at [98, 229] on link "Configuración" at bounding box center [89, 216] width 178 height 30
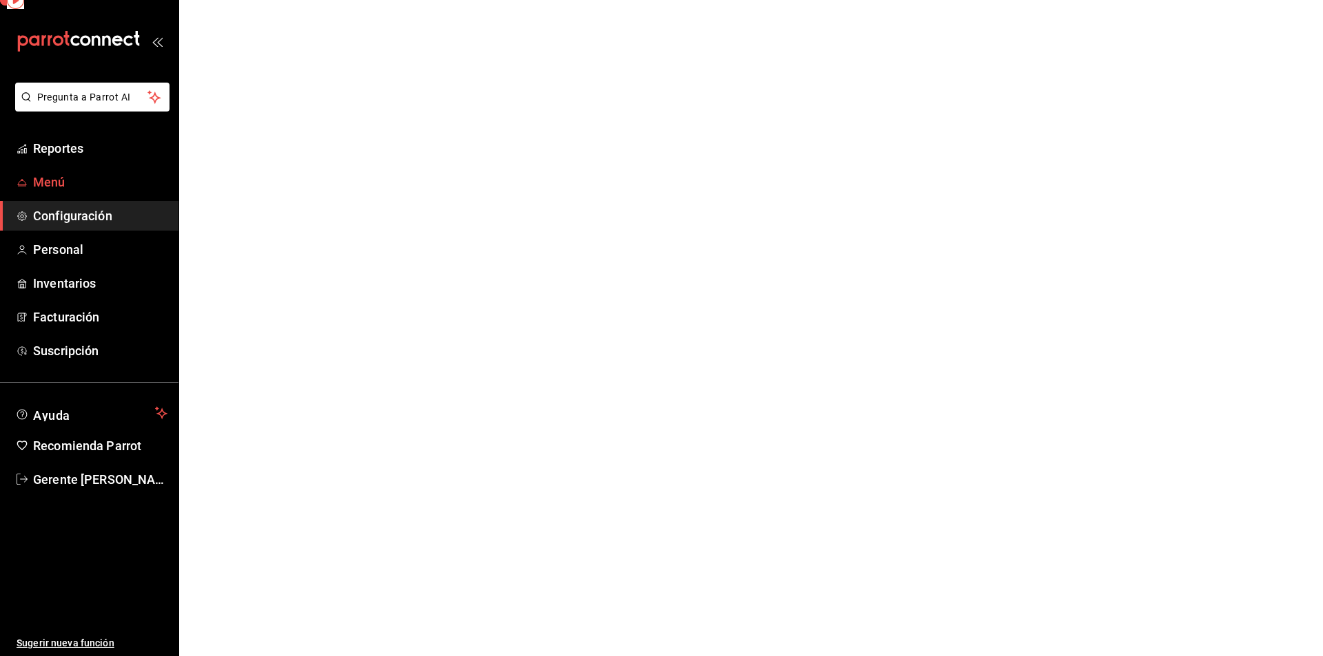
click at [82, 174] on span "Menú" at bounding box center [100, 182] width 134 height 19
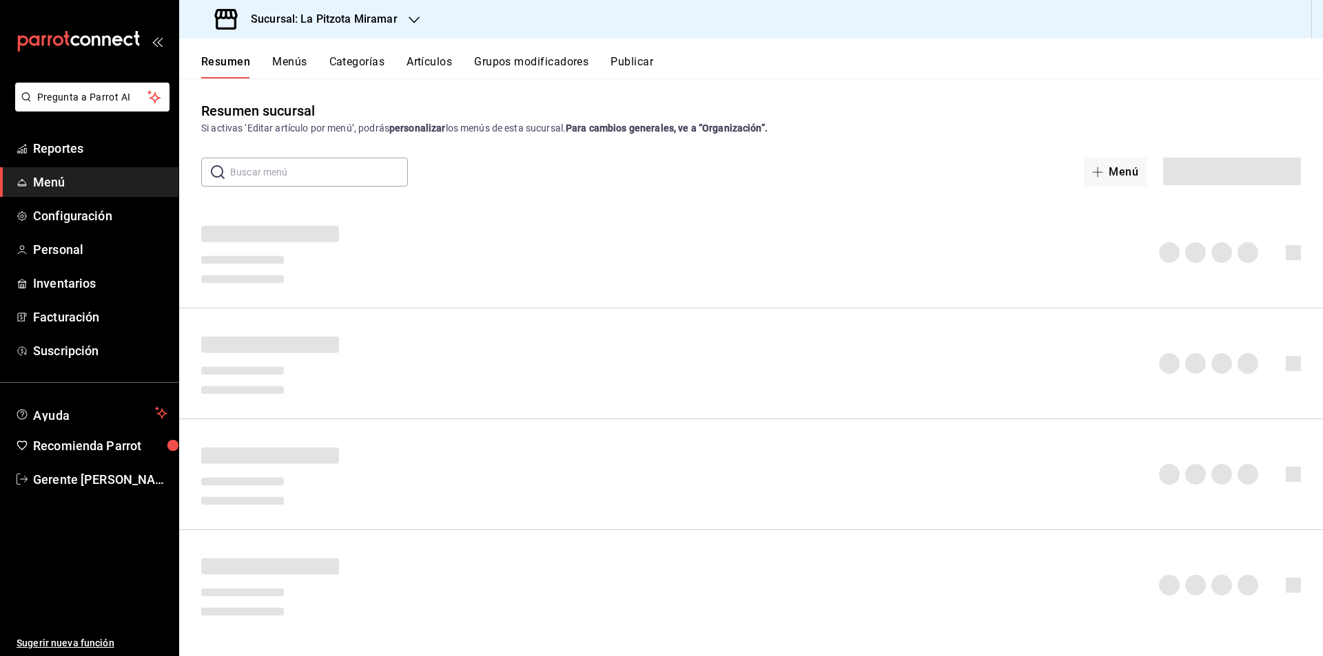
click at [92, 131] on li "Pregunta a Parrot AI" at bounding box center [89, 108] width 167 height 51
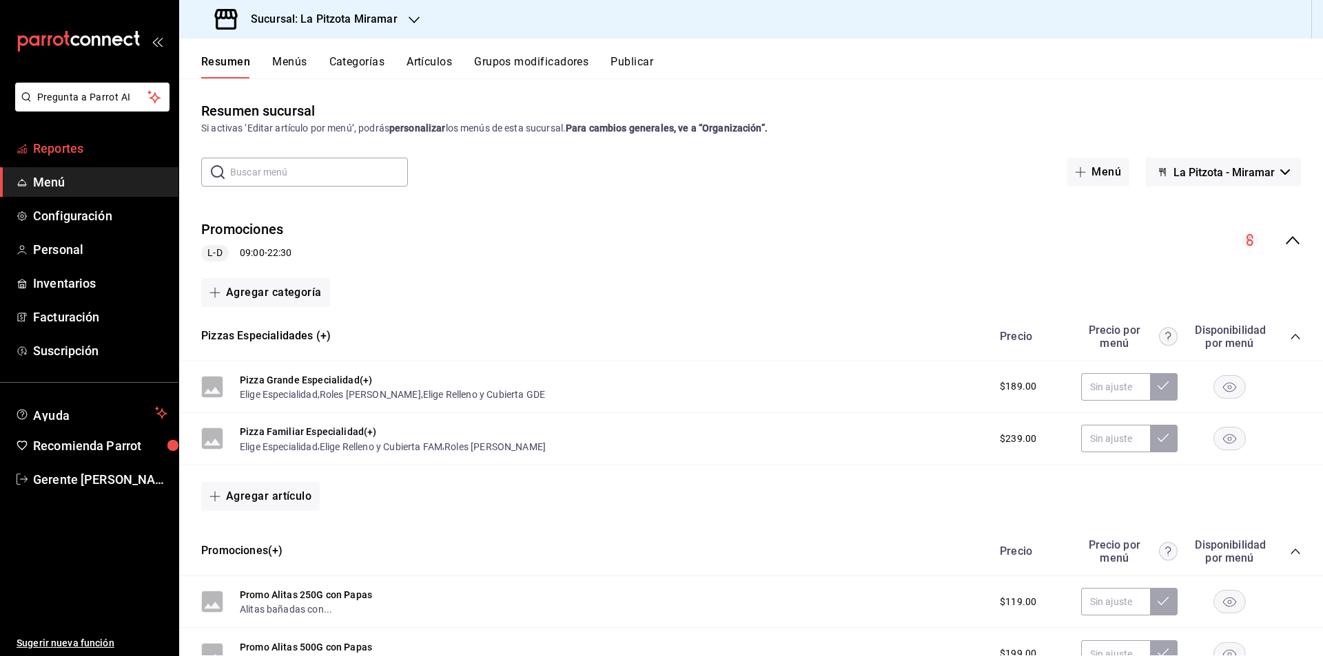
click at [125, 142] on span "Reportes" at bounding box center [100, 148] width 134 height 19
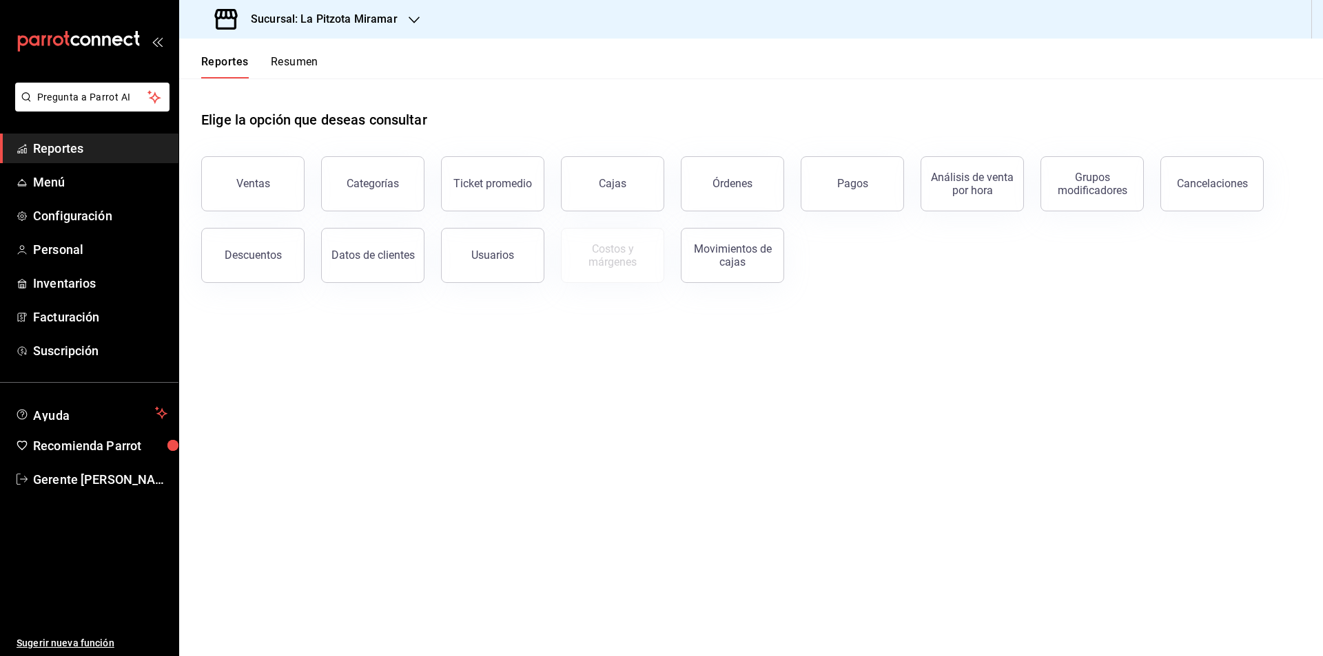
click at [291, 81] on div "Elige la opción que deseas consultar" at bounding box center [750, 109] width 1099 height 61
click at [289, 71] on button "Resumen" at bounding box center [295, 66] width 48 height 23
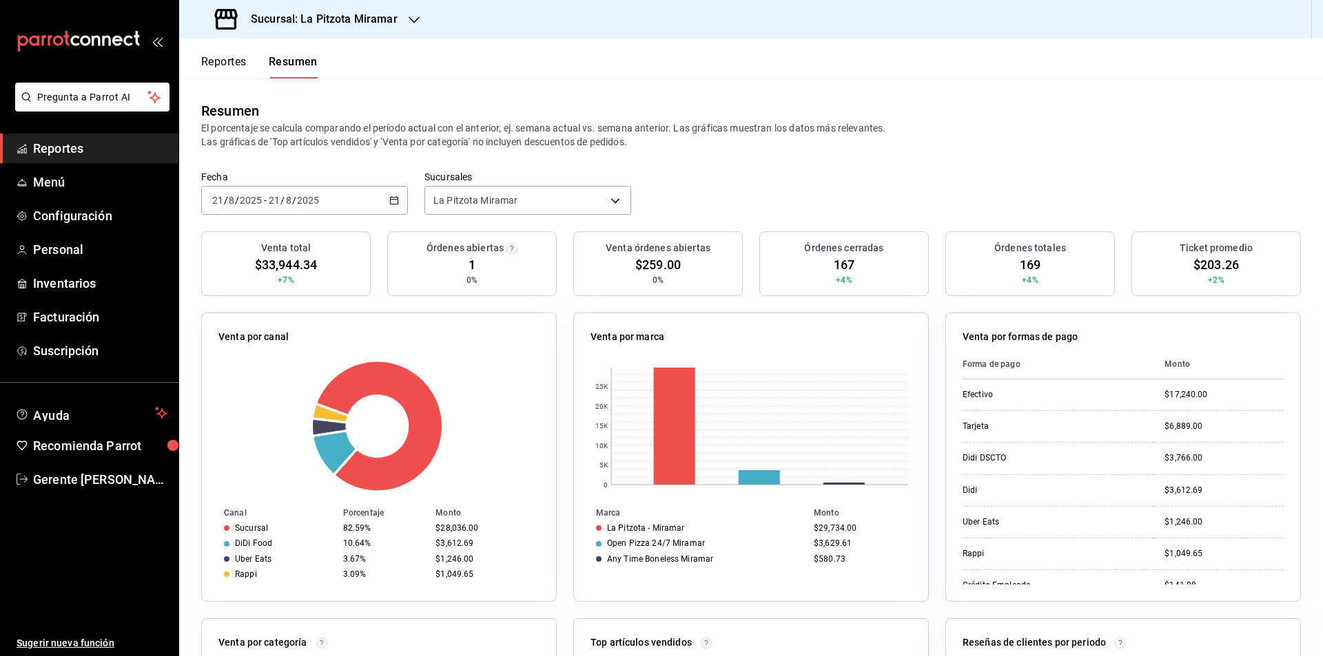
drag, startPoint x: 364, startPoint y: 231, endPoint x: 400, endPoint y: 198, distance: 48.2
click at [400, 198] on div "[DATE] [DATE] - [DATE] [DATE]" at bounding box center [304, 200] width 207 height 29
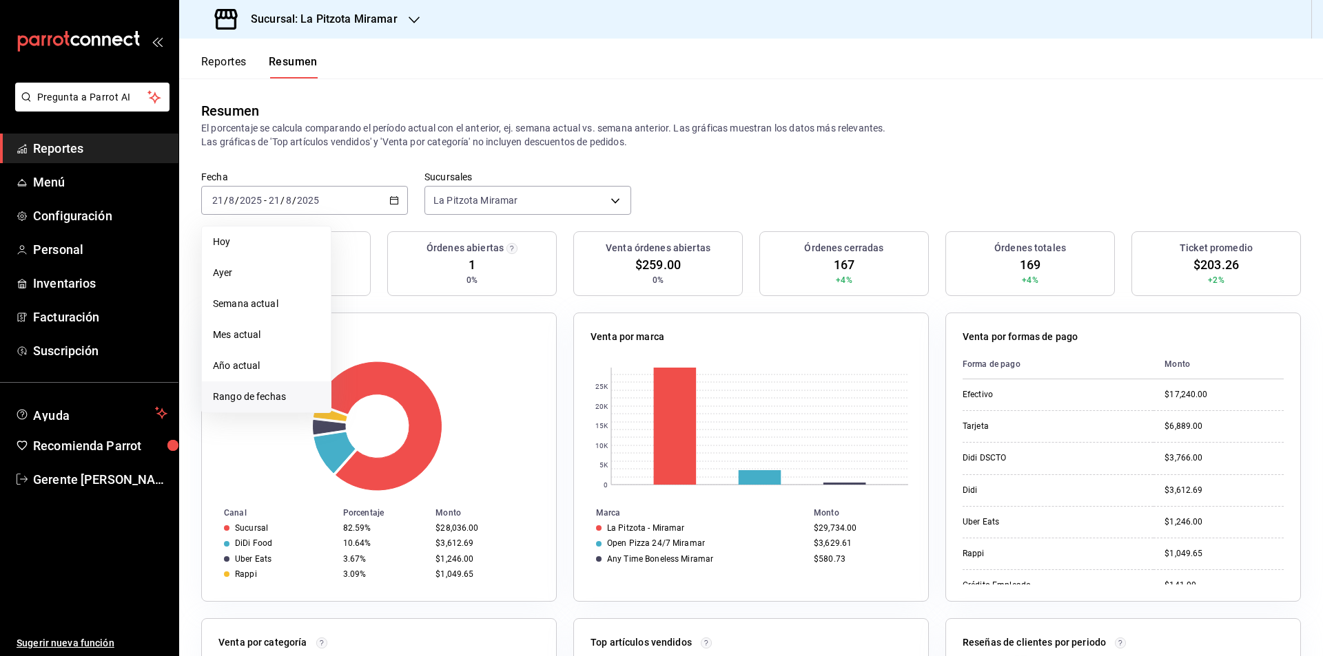
click at [291, 394] on span "Rango de fechas" at bounding box center [266, 397] width 107 height 14
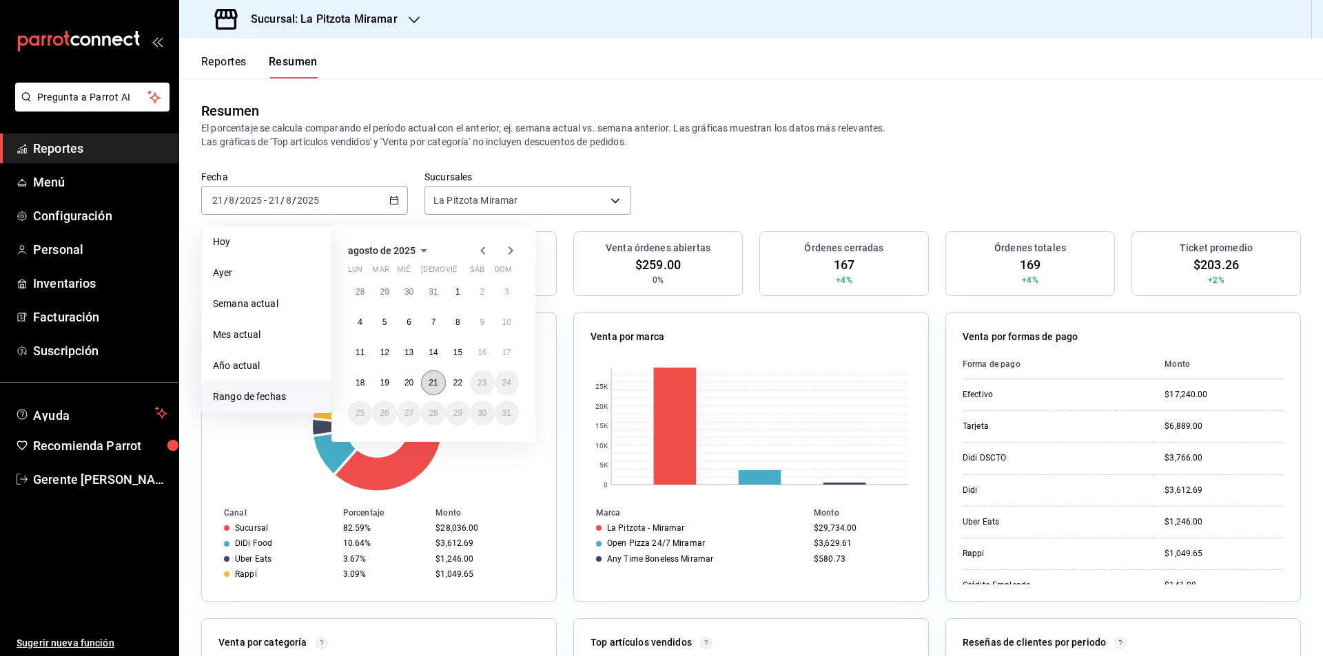
click at [441, 381] on button "21" at bounding box center [433, 383] width 24 height 25
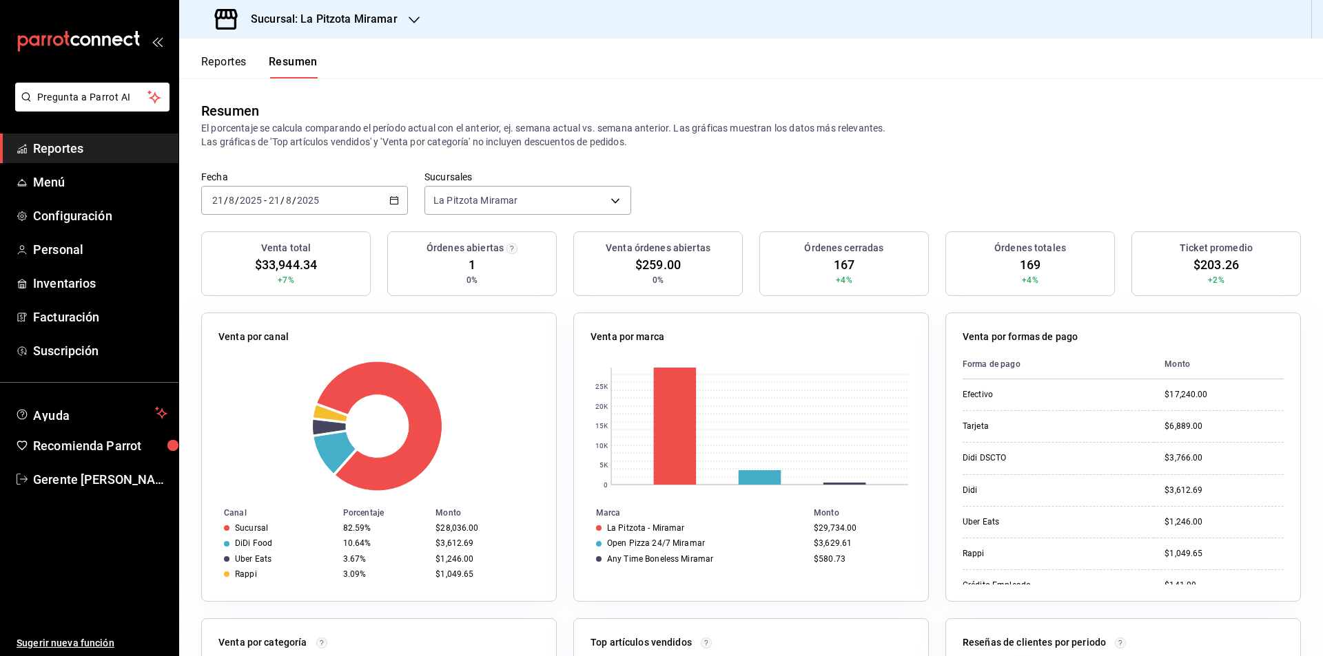
click at [393, 204] on icon "button" at bounding box center [394, 201] width 10 height 10
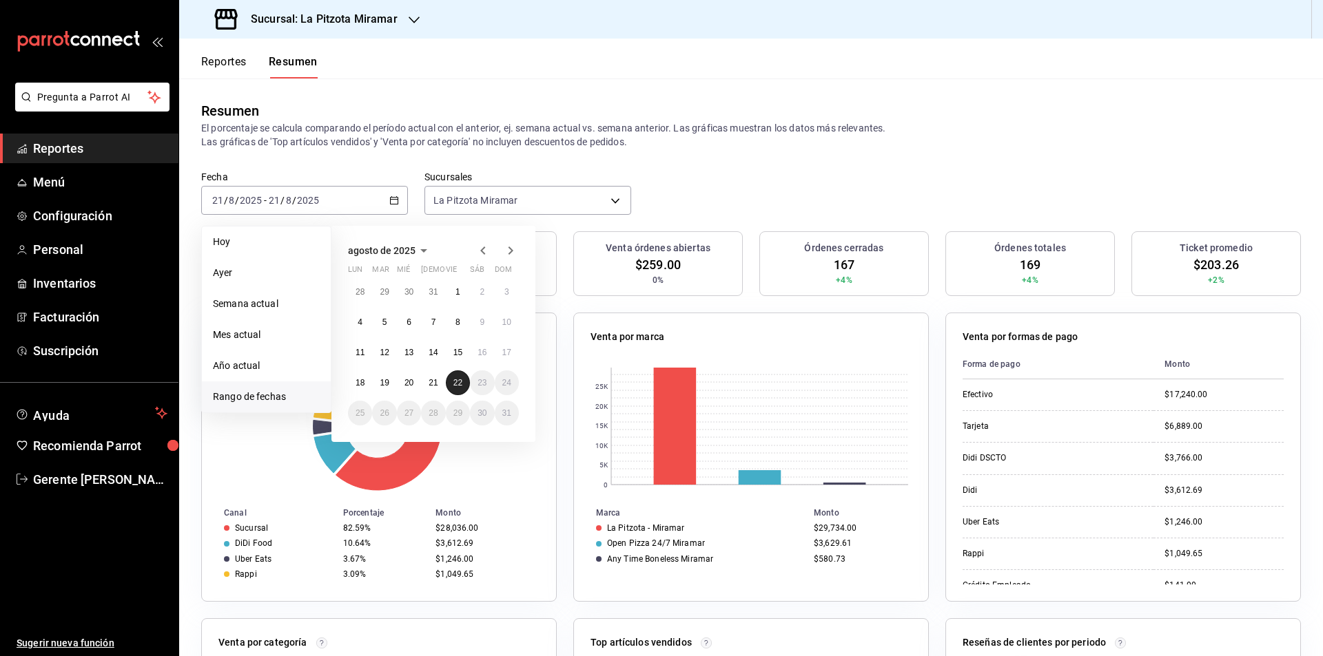
click at [460, 373] on button "22" at bounding box center [458, 383] width 24 height 25
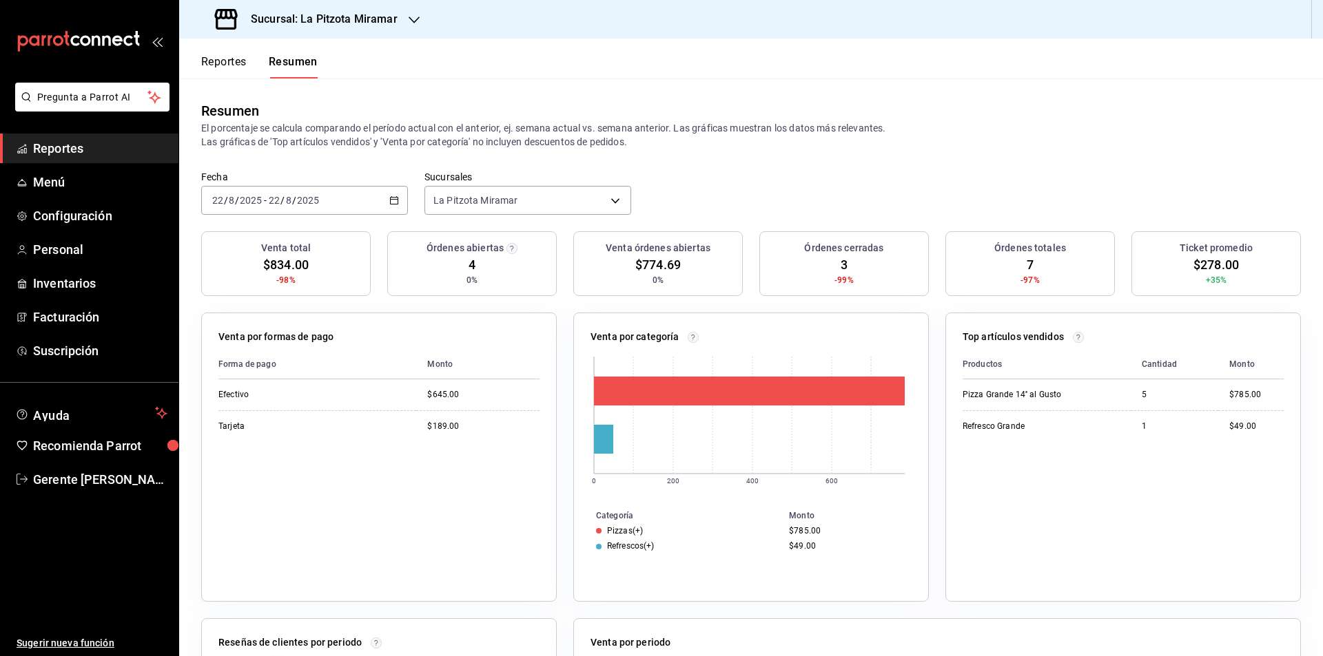
click at [389, 207] on div "[DATE] [DATE] - [DATE] [DATE]" at bounding box center [304, 200] width 207 height 29
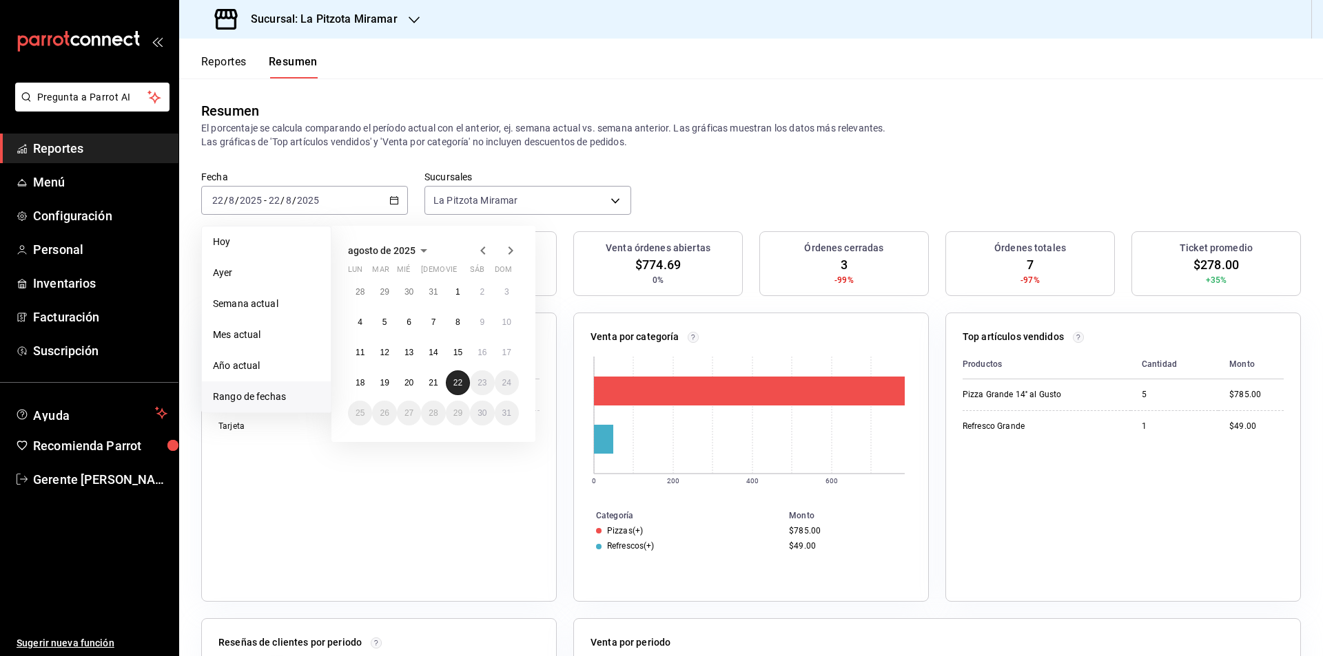
click at [456, 384] on abbr "22" at bounding box center [457, 383] width 9 height 10
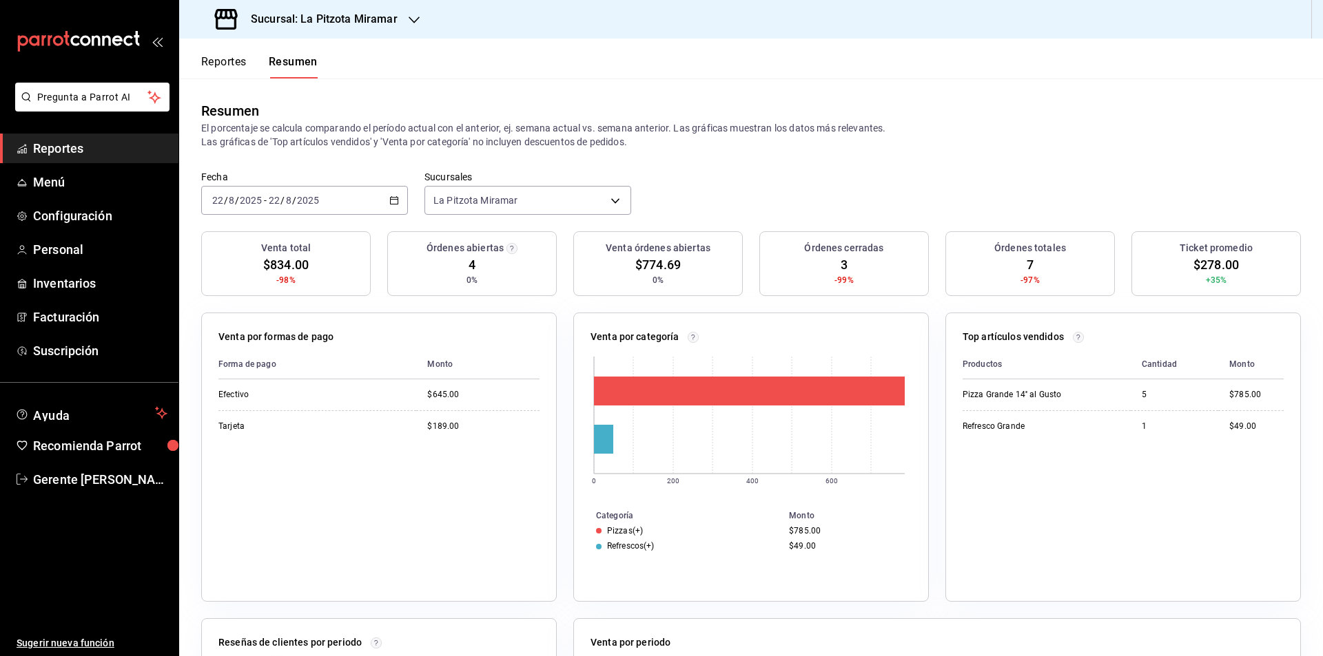
click at [225, 54] on div "Reportes Resumen" at bounding box center [248, 59] width 138 height 40
click at [402, 213] on div "[DATE] [DATE] - [DATE] [DATE]" at bounding box center [304, 200] width 207 height 29
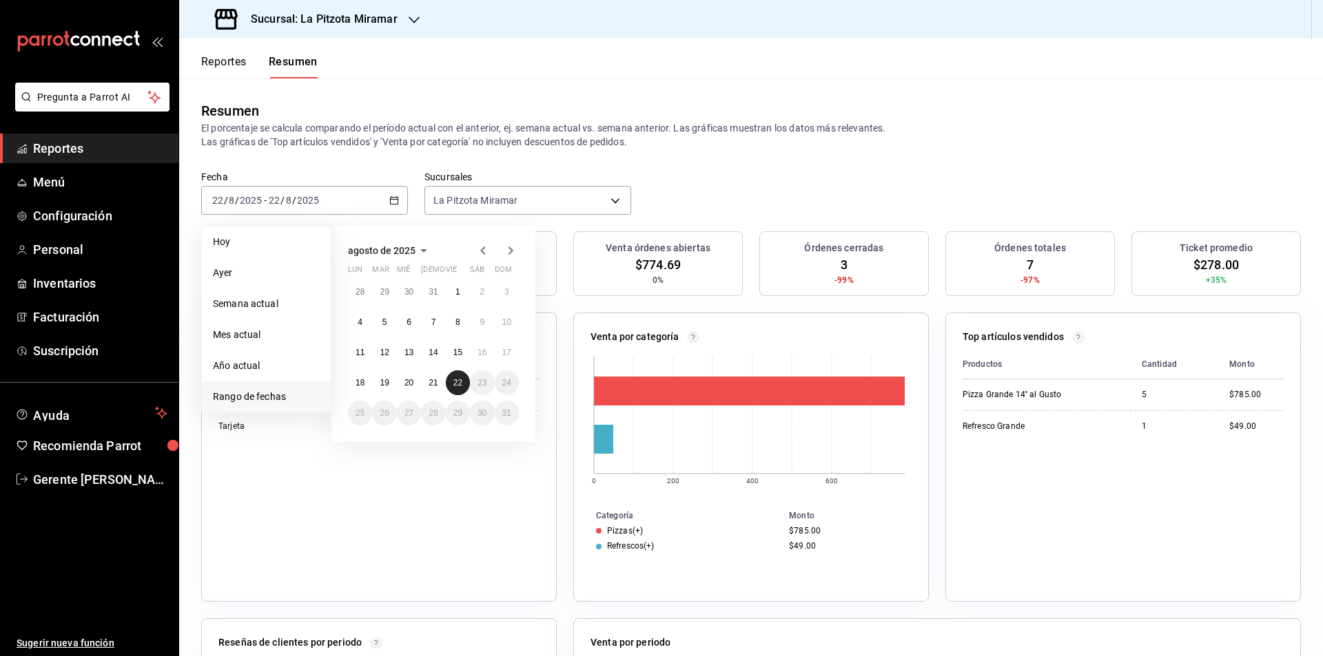
click at [464, 382] on button "22" at bounding box center [458, 383] width 24 height 25
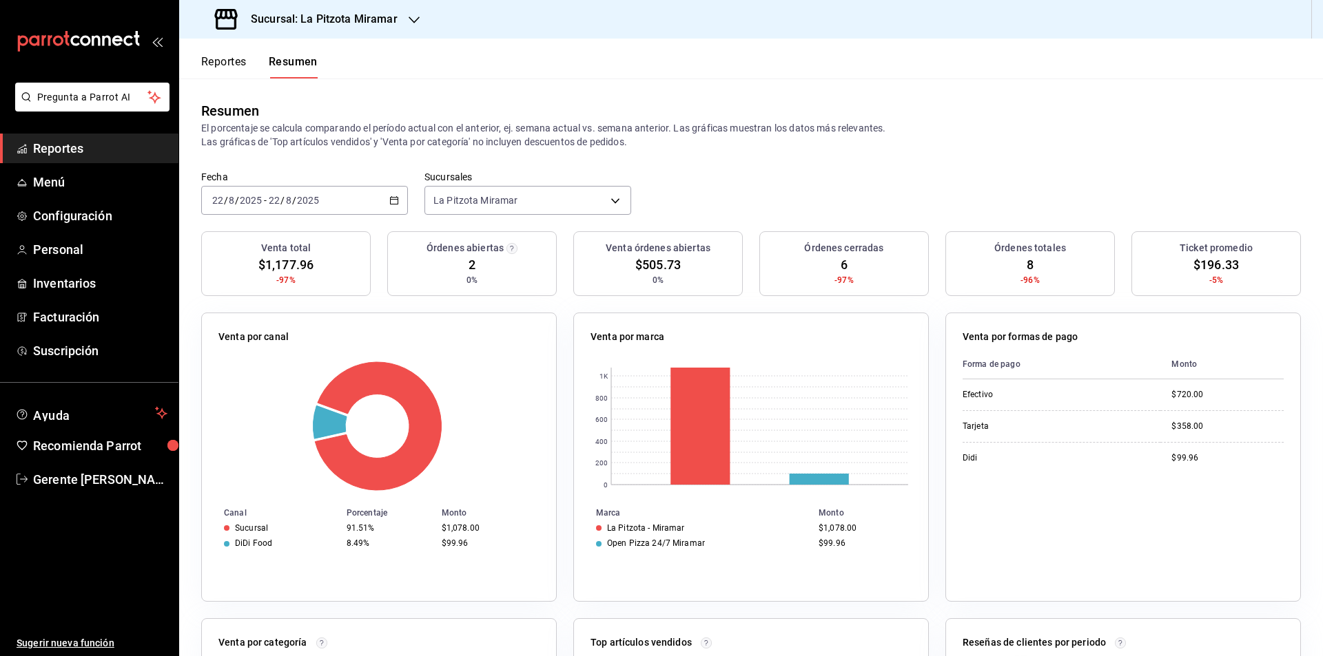
click at [391, 201] on icon "button" at bounding box center [394, 201] width 10 height 10
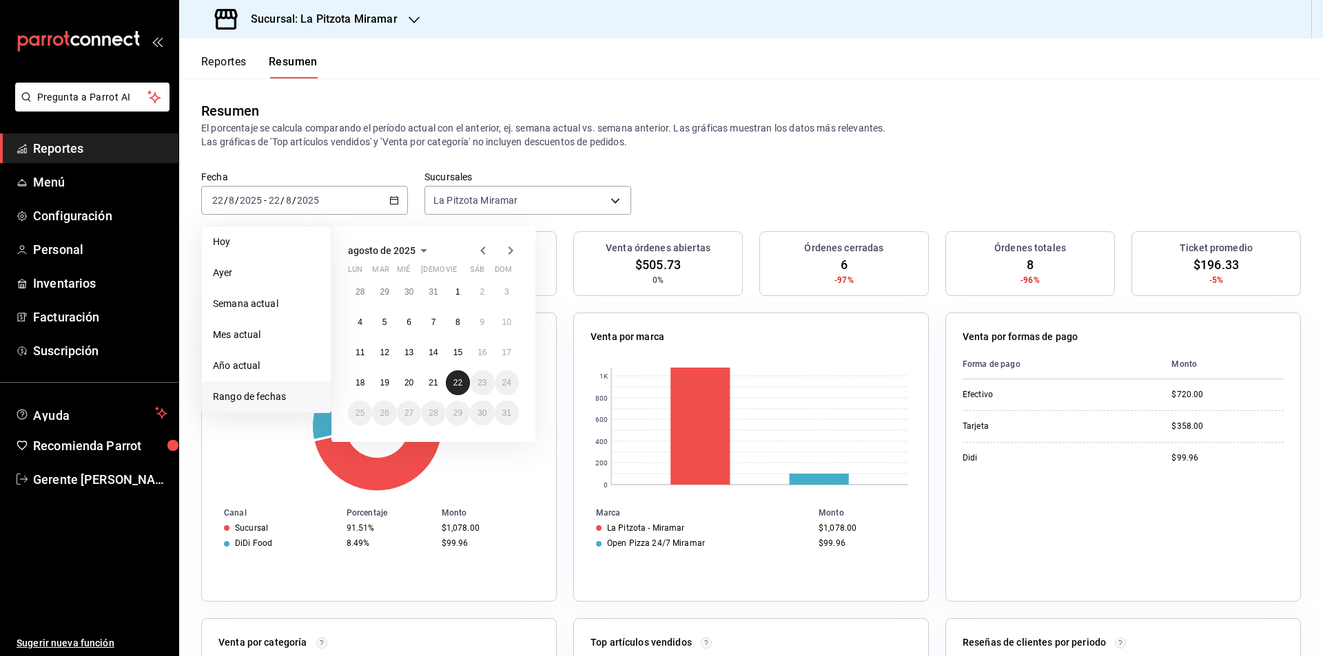
click at [450, 380] on button "22" at bounding box center [458, 383] width 24 height 25
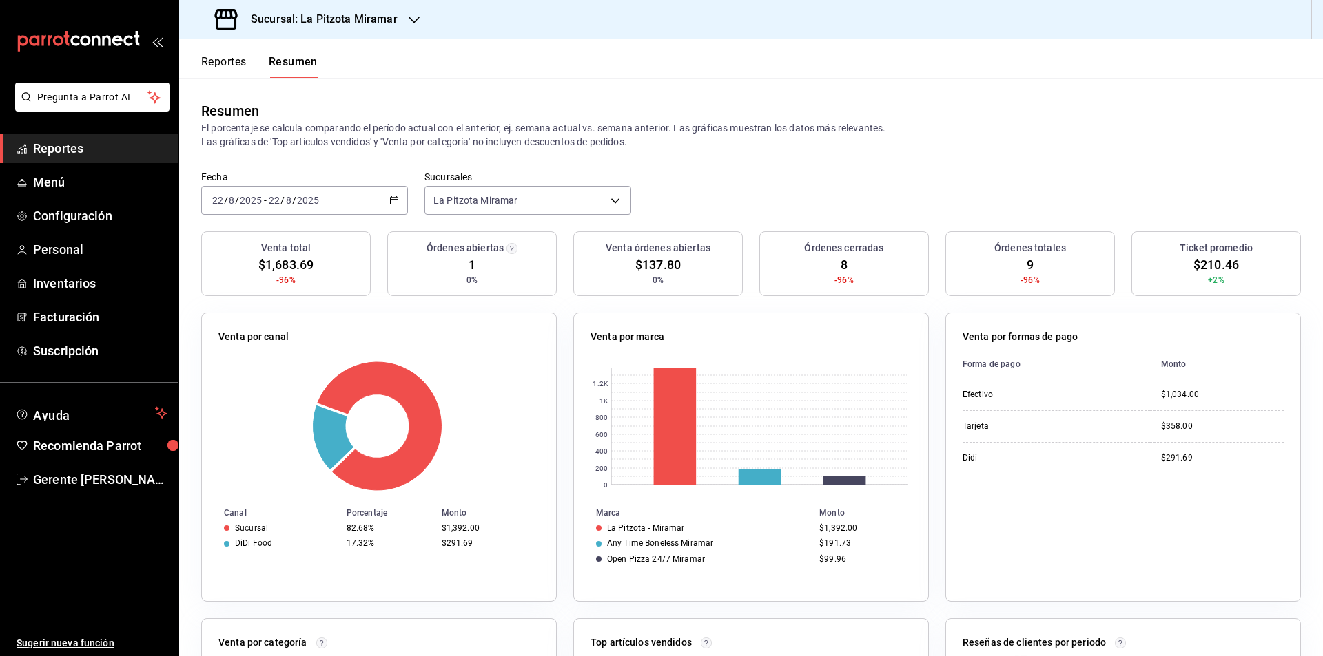
click at [391, 195] on div "[DATE] [DATE] - [DATE] [DATE]" at bounding box center [304, 200] width 207 height 29
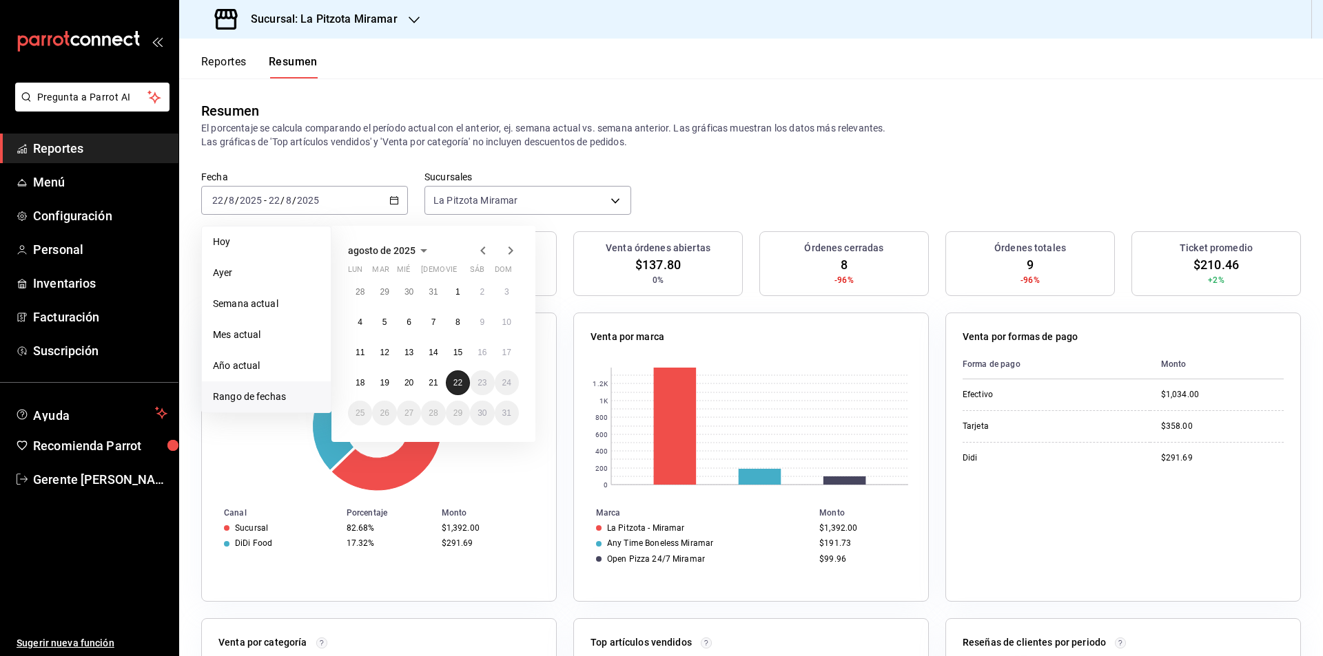
click at [455, 382] on abbr "22" at bounding box center [457, 383] width 9 height 10
